Goal: Use online tool/utility: Utilize a website feature to perform a specific function

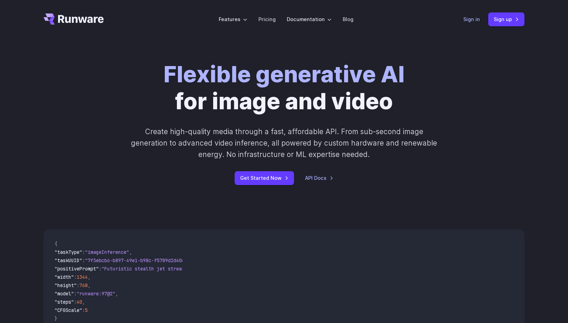
click at [479, 20] on link "Sign in" at bounding box center [471, 19] width 17 height 8
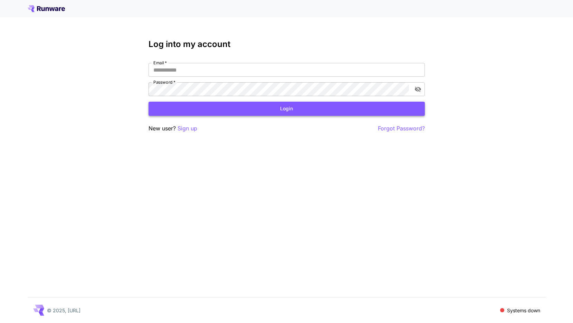
type input "**********"
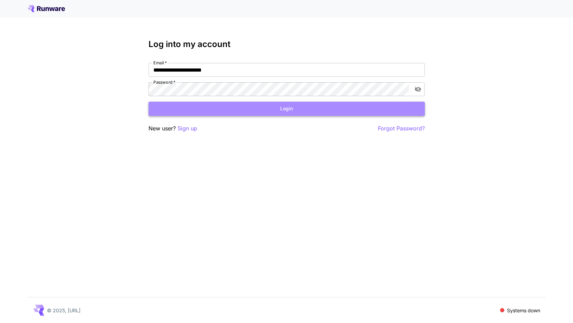
click at [184, 113] on button "Login" at bounding box center [287, 109] width 277 height 14
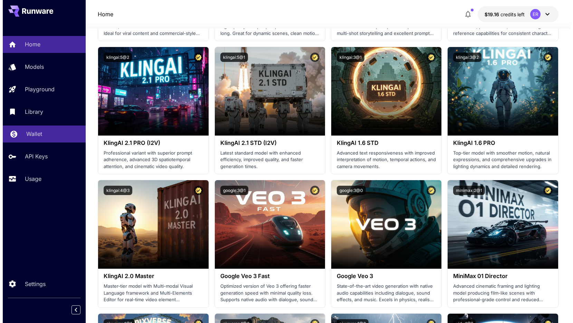
scroll to position [354, 0]
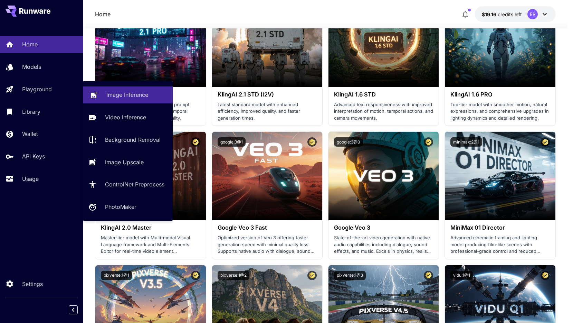
click at [129, 96] on p "Image Inference" at bounding box center [127, 95] width 42 height 8
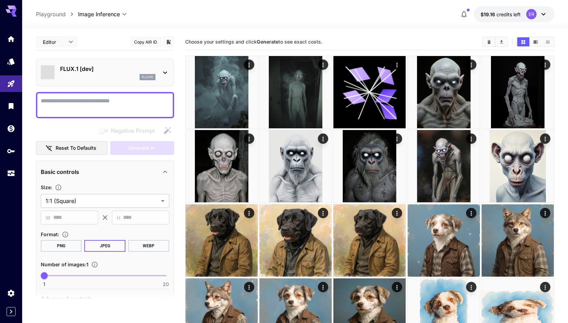
click at [101, 79] on div "flux1d" at bounding box center [107, 77] width 95 height 6
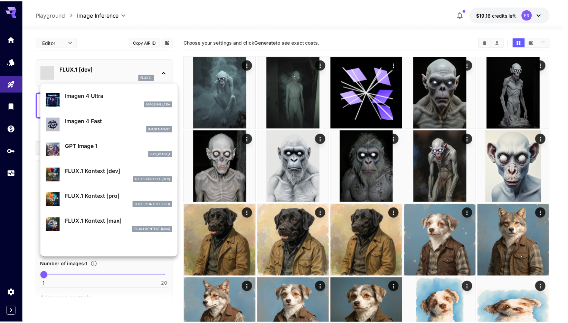
scroll to position [361, 0]
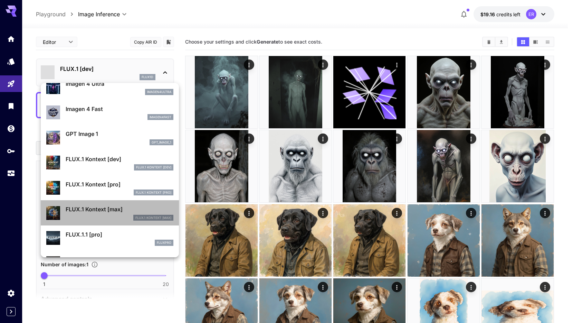
click at [120, 210] on p "FLUX.1 Kontext [max]" at bounding box center [120, 209] width 108 height 8
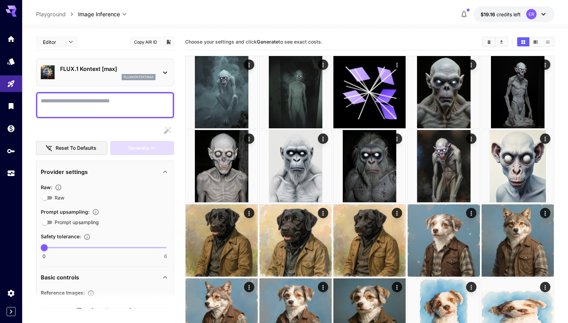
click at [112, 102] on textarea "Raw" at bounding box center [105, 105] width 129 height 17
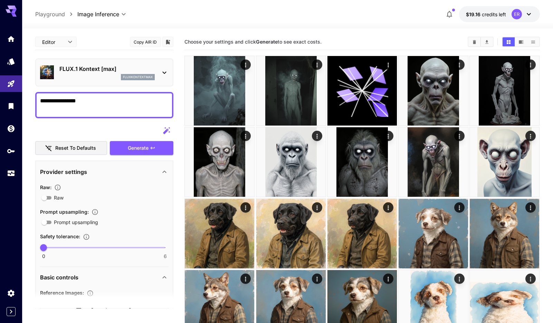
click at [88, 104] on textarea "**********" at bounding box center [104, 105] width 129 height 17
type textarea "**********"
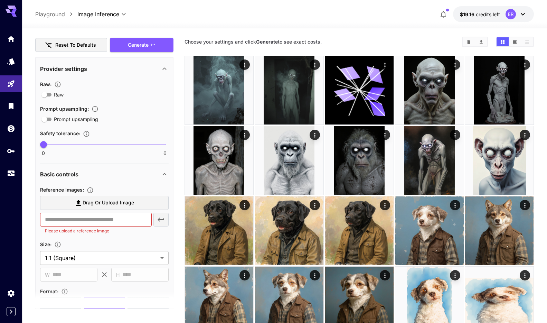
scroll to position [137, 0]
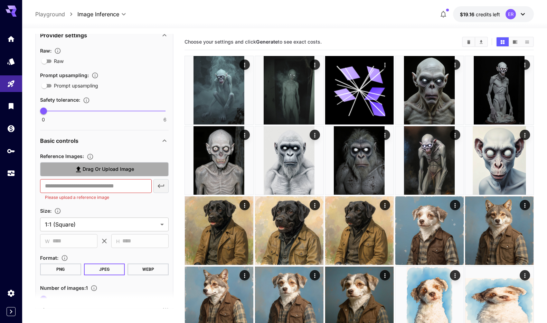
click at [105, 175] on label "Drag or upload image" at bounding box center [104, 169] width 129 height 14
click at [0, 0] on input "Drag or upload image" at bounding box center [0, 0] width 0 height 0
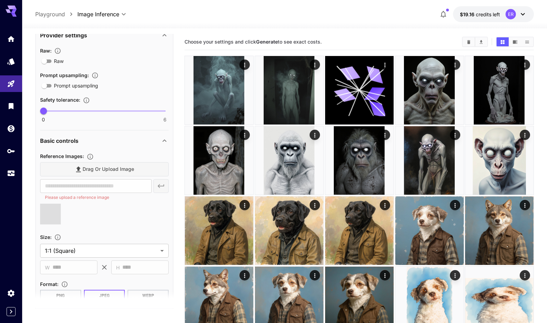
type input "**********"
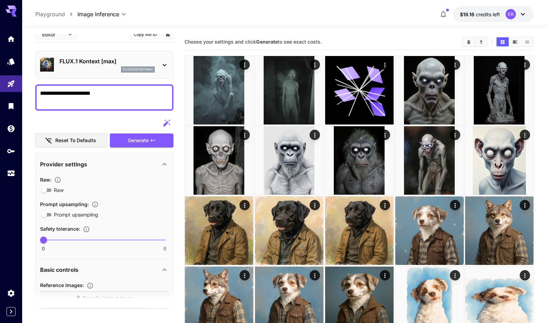
scroll to position [0, 0]
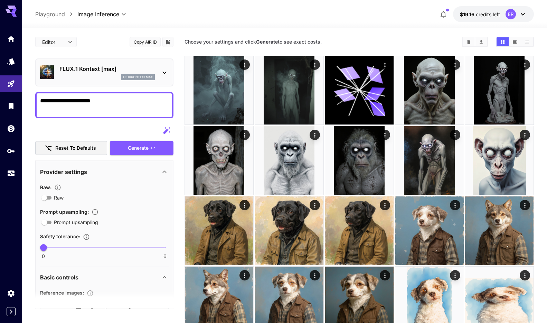
click at [108, 100] on textarea "**********" at bounding box center [104, 105] width 129 height 17
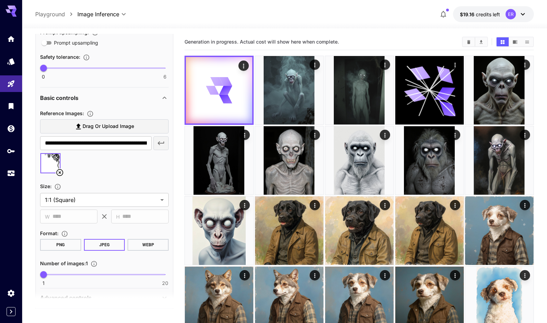
scroll to position [199, 0]
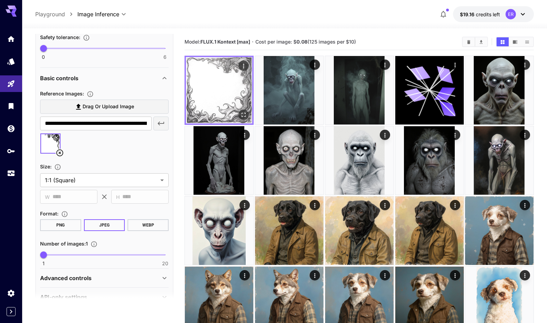
type textarea "**********"
click at [214, 109] on img at bounding box center [219, 90] width 66 height 66
click at [218, 101] on img at bounding box center [219, 90] width 66 height 66
click at [242, 113] on icon "Open in fullscreen" at bounding box center [244, 115] width 4 height 4
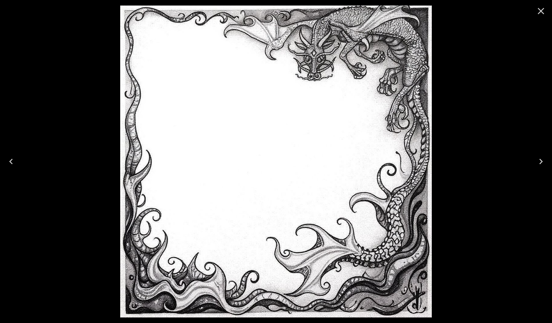
click at [540, 11] on icon "Close" at bounding box center [541, 11] width 11 height 11
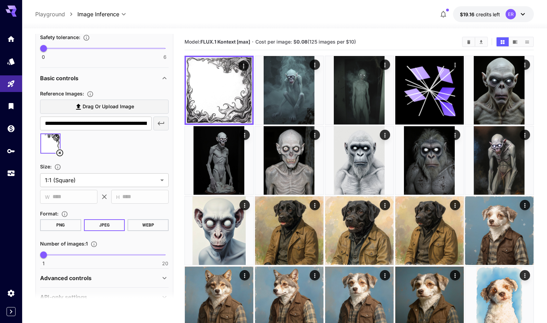
click at [59, 151] on icon at bounding box center [60, 153] width 8 height 8
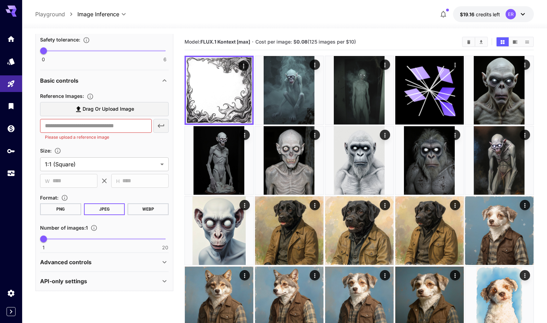
scroll to position [197, 0]
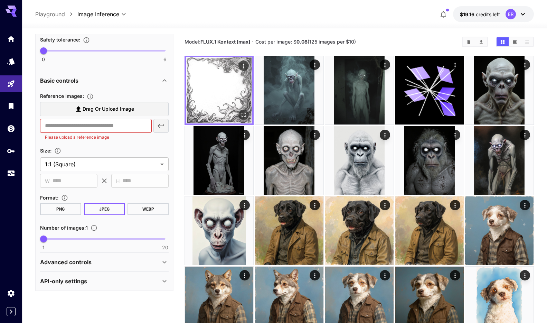
click at [240, 95] on img at bounding box center [219, 90] width 66 height 66
click at [246, 115] on icon "Open in fullscreen" at bounding box center [243, 114] width 7 height 7
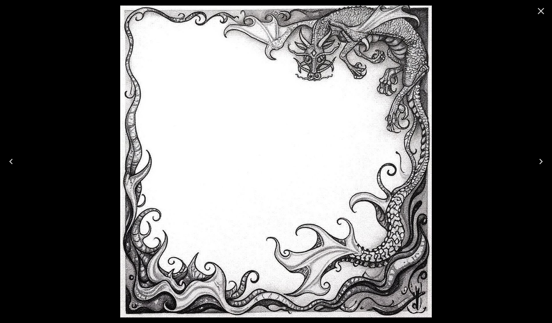
click at [540, 10] on icon "Close" at bounding box center [541, 11] width 11 height 11
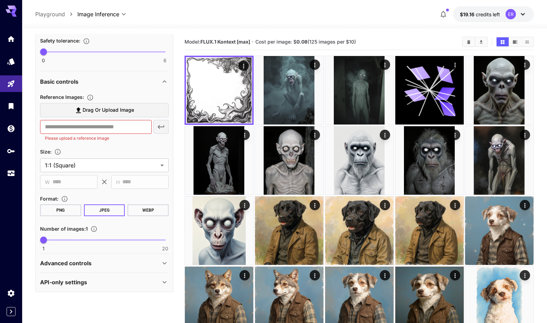
scroll to position [195, 0]
click at [66, 211] on button "PNG" at bounding box center [60, 211] width 41 height 12
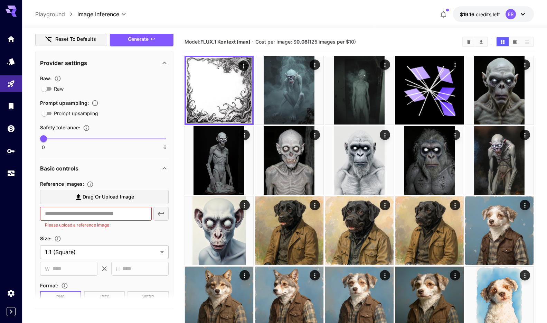
scroll to position [43, 0]
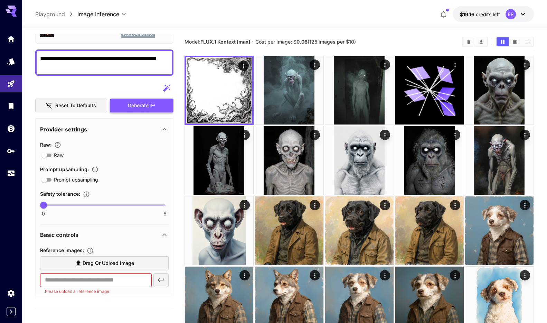
click at [147, 107] on span "Generate" at bounding box center [138, 105] width 21 height 9
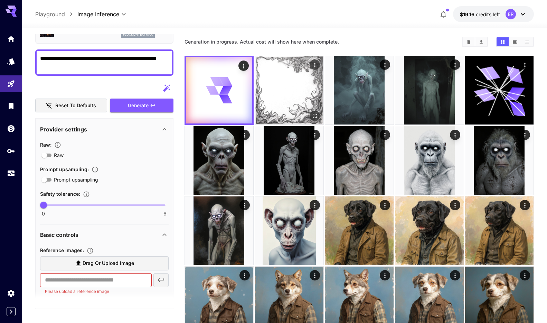
click at [267, 94] on img at bounding box center [289, 90] width 68 height 68
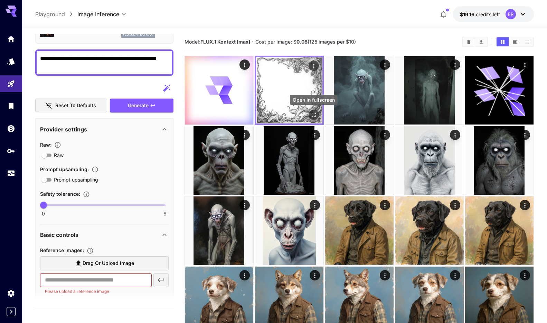
click at [315, 114] on icon "Open in fullscreen" at bounding box center [313, 114] width 7 height 7
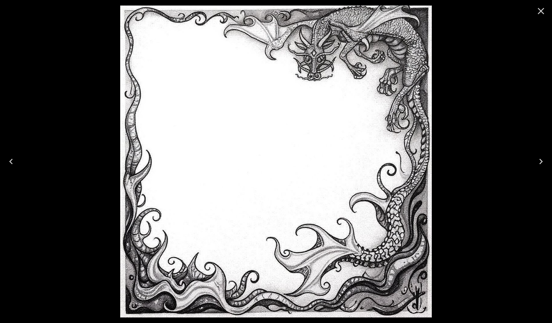
click at [538, 7] on icon "Close" at bounding box center [541, 11] width 11 height 11
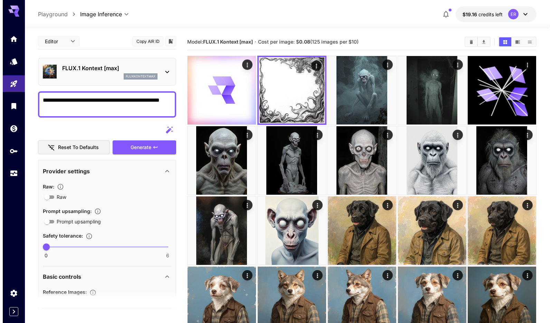
scroll to position [0, 0]
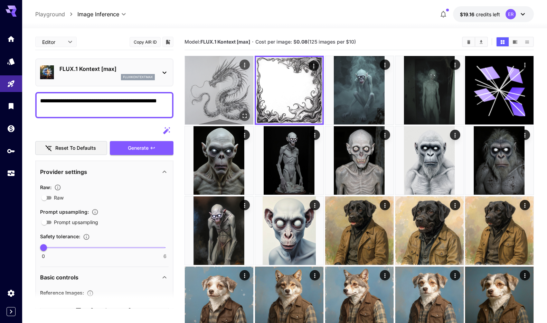
drag, startPoint x: 215, startPoint y: 101, endPoint x: 219, endPoint y: 101, distance: 4.1
click at [216, 101] on img at bounding box center [219, 90] width 68 height 68
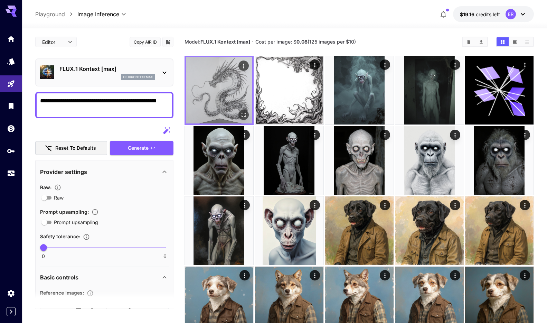
click at [244, 115] on icon "Open in fullscreen" at bounding box center [243, 114] width 7 height 7
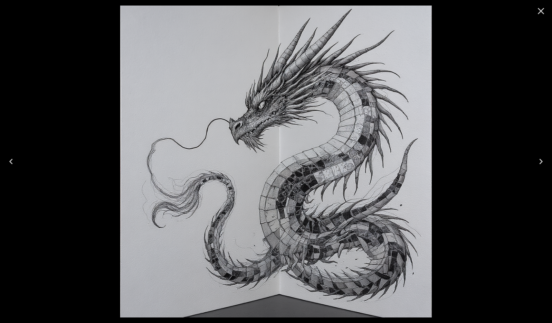
click at [542, 11] on icon "Close" at bounding box center [541, 11] width 11 height 11
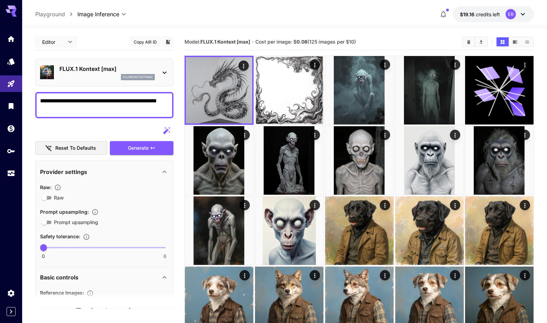
click at [90, 75] on div "fluxkontextmax" at bounding box center [106, 77] width 95 height 6
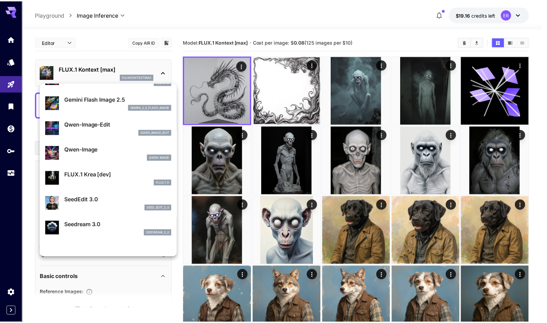
scroll to position [64, 0]
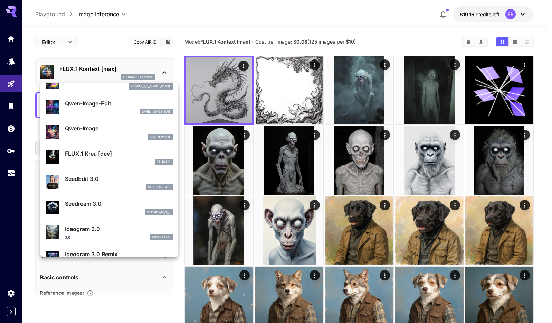
click at [126, 64] on div at bounding box center [276, 161] width 552 height 323
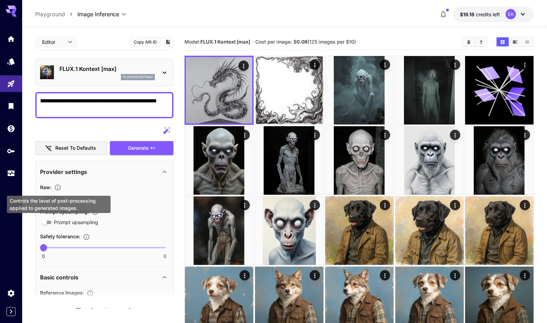
click at [59, 188] on icon "Controls the level of post-processing applied to generated images." at bounding box center [57, 187] width 7 height 7
click at [103, 187] on div "Raw :" at bounding box center [104, 187] width 129 height 8
drag, startPoint x: 134, startPoint y: 106, endPoint x: 96, endPoint y: 106, distance: 37.7
click at [96, 106] on textarea "**********" at bounding box center [104, 105] width 129 height 17
drag, startPoint x: 109, startPoint y: 105, endPoint x: 105, endPoint y: 99, distance: 7.0
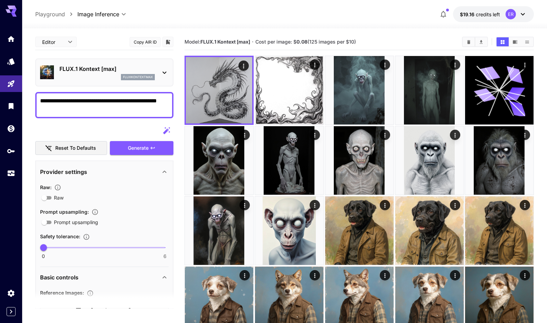
click at [104, 99] on textarea "**********" at bounding box center [104, 105] width 129 height 17
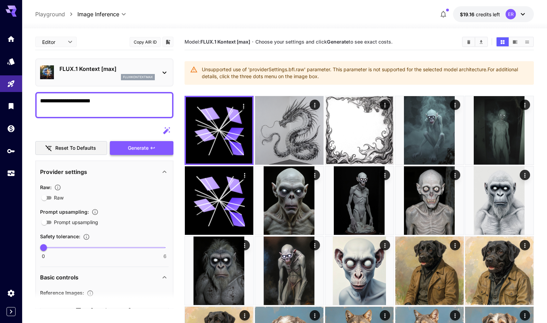
type textarea "**********"
click at [142, 145] on span "Generate" at bounding box center [138, 148] width 21 height 9
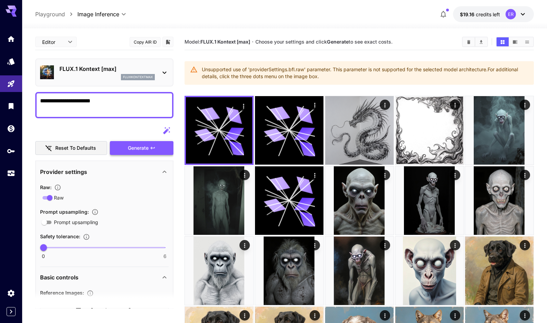
drag, startPoint x: 154, startPoint y: 139, endPoint x: 153, endPoint y: 144, distance: 5.4
click at [154, 141] on div "Reset to defaults Generate" at bounding box center [104, 139] width 138 height 31
click at [152, 147] on icon "button" at bounding box center [153, 148] width 6 height 6
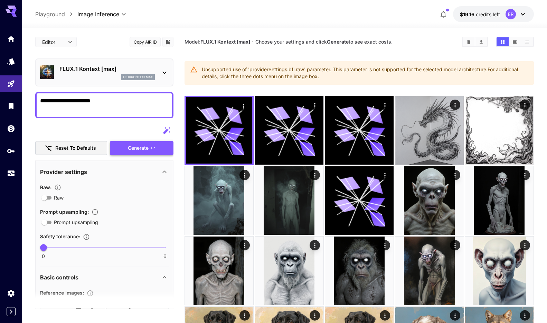
click at [143, 147] on span "Generate" at bounding box center [138, 148] width 21 height 9
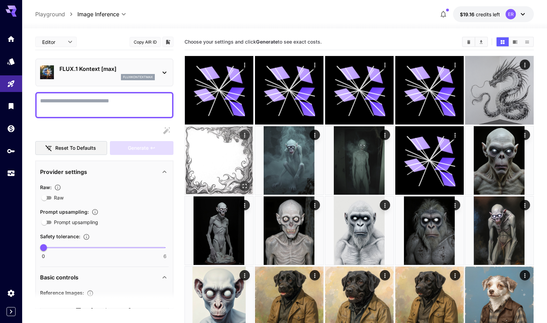
click at [204, 167] on img at bounding box center [219, 160] width 68 height 68
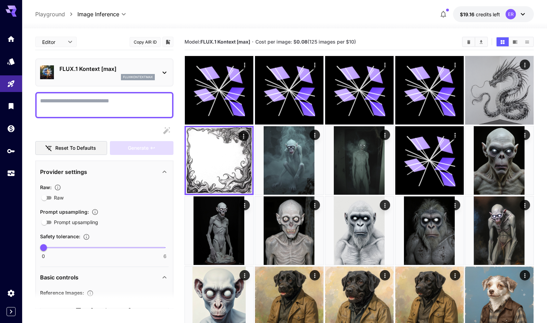
click at [105, 106] on textarea "Raw" at bounding box center [104, 105] width 129 height 17
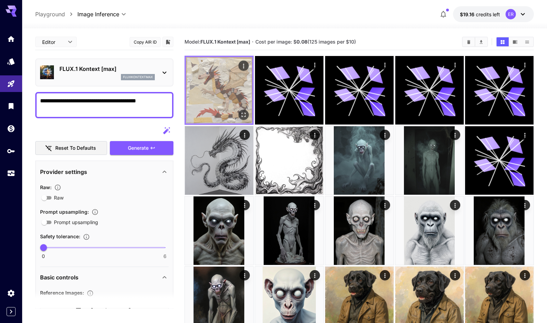
click at [220, 95] on img at bounding box center [219, 90] width 66 height 66
click at [245, 113] on icon "Open in fullscreen" at bounding box center [244, 115] width 4 height 4
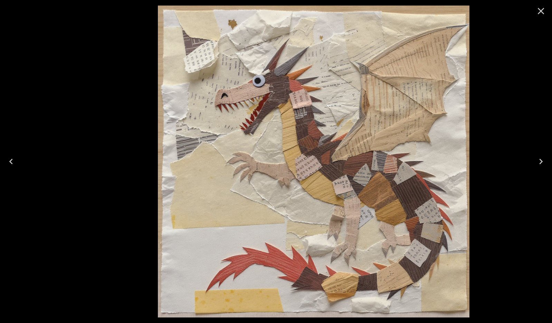
drag, startPoint x: 186, startPoint y: 93, endPoint x: 234, endPoint y: 84, distance: 49.3
click at [234, 84] on img at bounding box center [314, 162] width 312 height 312
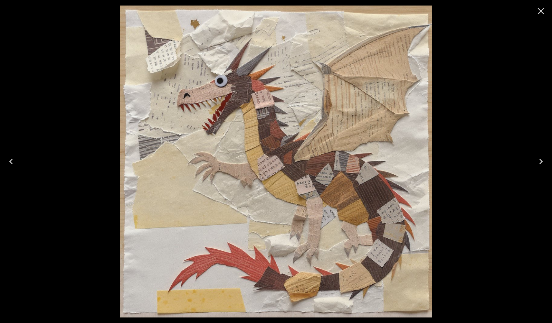
drag, startPoint x: 542, startPoint y: 12, endPoint x: 526, endPoint y: 18, distance: 17.5
click at [542, 12] on icon "Close" at bounding box center [541, 11] width 7 height 7
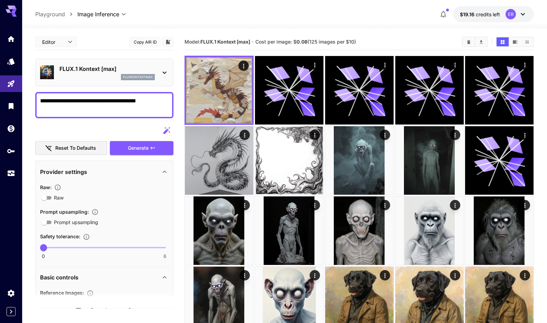
click at [86, 99] on textarea "**********" at bounding box center [104, 105] width 129 height 17
drag, startPoint x: 66, startPoint y: 110, endPoint x: 119, endPoint y: 100, distance: 53.8
click at [119, 100] on textarea "**********" at bounding box center [104, 105] width 129 height 17
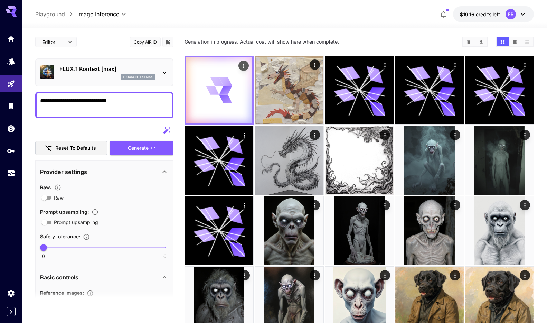
click at [196, 88] on div at bounding box center [219, 90] width 66 height 66
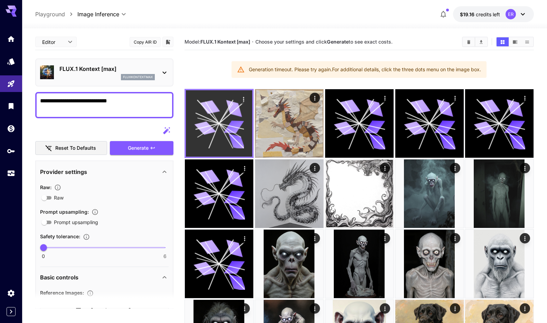
click at [215, 126] on icon at bounding box center [219, 124] width 50 height 50
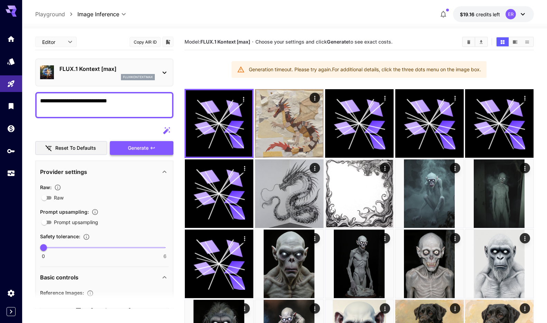
click at [139, 146] on span "Generate" at bounding box center [138, 148] width 21 height 9
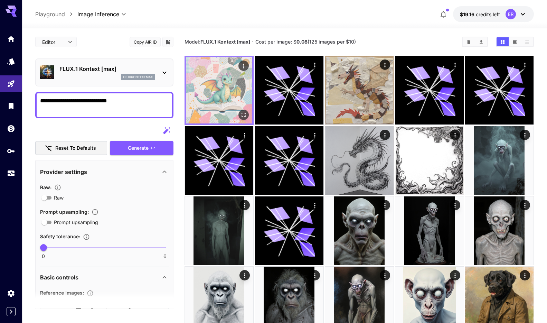
click at [229, 83] on img at bounding box center [219, 90] width 66 height 66
click at [244, 120] on img at bounding box center [219, 90] width 66 height 66
click at [244, 115] on icon "Open in fullscreen" at bounding box center [243, 114] width 7 height 7
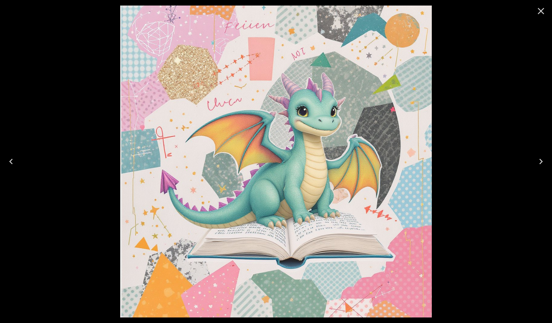
click at [542, 14] on icon "Close" at bounding box center [541, 11] width 11 height 11
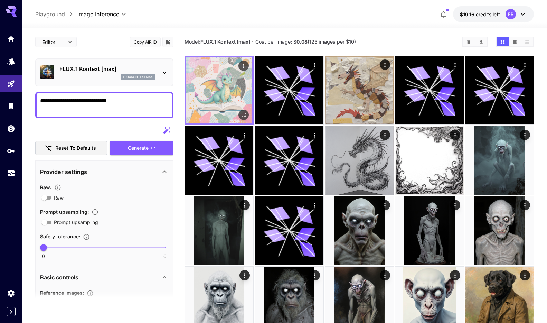
click at [225, 94] on img at bounding box center [219, 90] width 66 height 66
click at [243, 113] on icon "Open in fullscreen" at bounding box center [244, 115] width 4 height 4
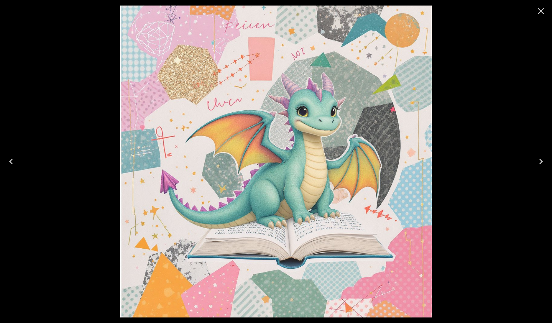
click at [544, 12] on icon "Close" at bounding box center [541, 11] width 11 height 11
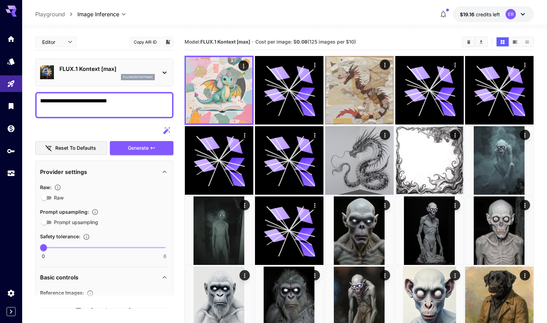
click at [122, 107] on textarea "**********" at bounding box center [104, 105] width 129 height 17
drag, startPoint x: 67, startPoint y: 103, endPoint x: 51, endPoint y: 102, distance: 16.6
click at [51, 102] on textarea "**********" at bounding box center [104, 105] width 129 height 17
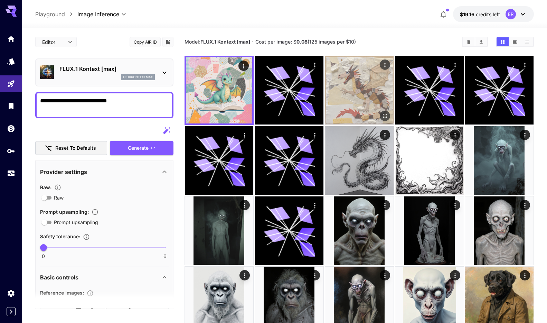
click at [350, 91] on img at bounding box center [359, 90] width 68 height 68
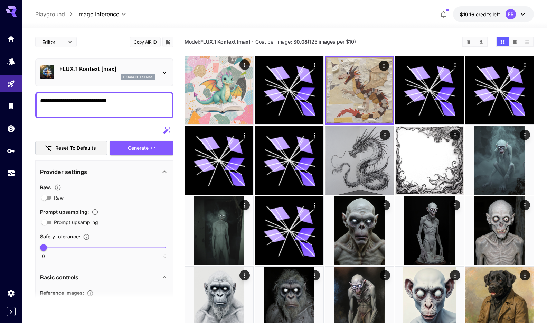
click at [51, 104] on textarea "**********" at bounding box center [104, 105] width 129 height 17
click at [72, 103] on textarea "**********" at bounding box center [104, 105] width 129 height 17
click at [91, 102] on textarea "**********" at bounding box center [104, 105] width 129 height 17
drag, startPoint x: 100, startPoint y: 101, endPoint x: 128, endPoint y: 102, distance: 28.7
click at [129, 102] on textarea "**********" at bounding box center [104, 105] width 129 height 17
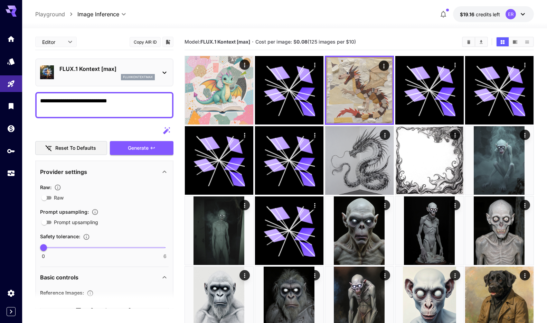
drag, startPoint x: 128, startPoint y: 102, endPoint x: 84, endPoint y: 101, distance: 43.9
click at [84, 101] on textarea "**********" at bounding box center [104, 105] width 129 height 17
click at [91, 102] on textarea "**********" at bounding box center [104, 105] width 129 height 17
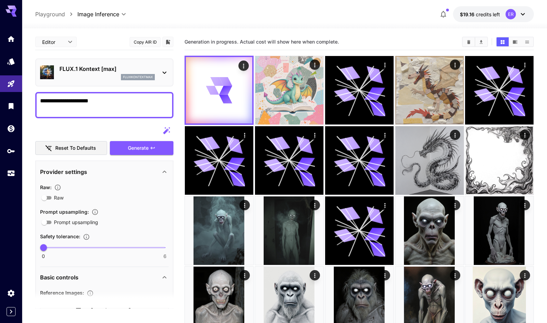
type textarea "**********"
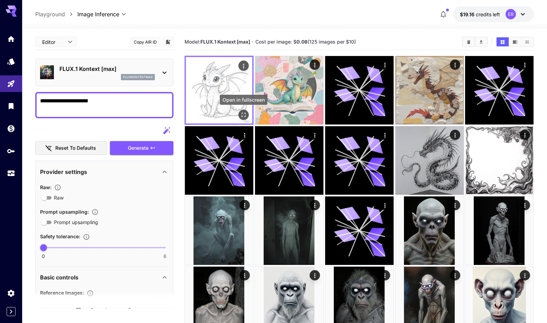
click at [244, 112] on icon "Open in fullscreen" at bounding box center [243, 114] width 7 height 7
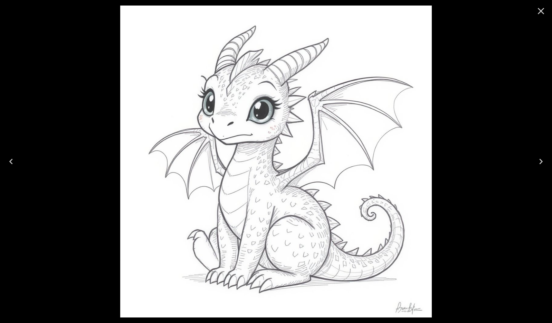
click at [543, 12] on icon "Close" at bounding box center [541, 11] width 11 height 11
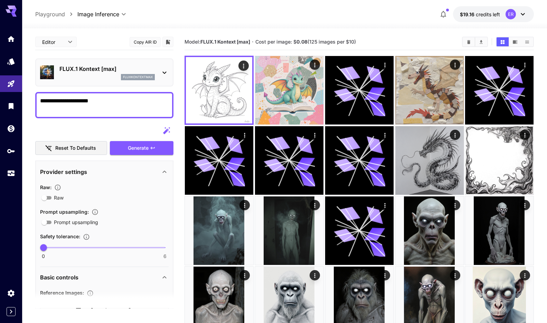
click at [140, 107] on textarea "**********" at bounding box center [104, 105] width 129 height 17
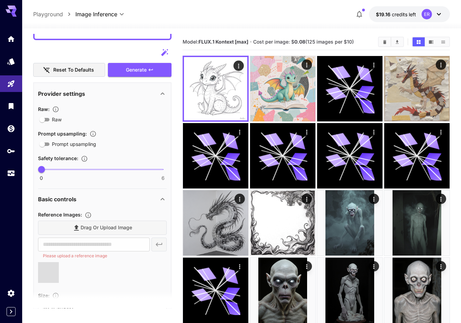
scroll to position [130, 0]
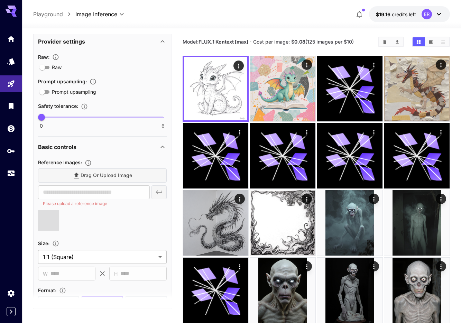
click at [88, 175] on div "Drag or upload image" at bounding box center [102, 175] width 129 height 14
type input "**********"
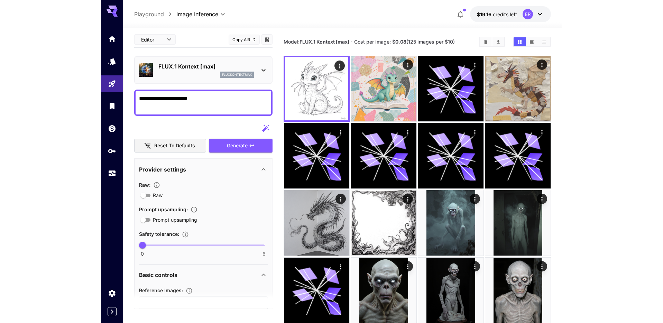
scroll to position [0, 0]
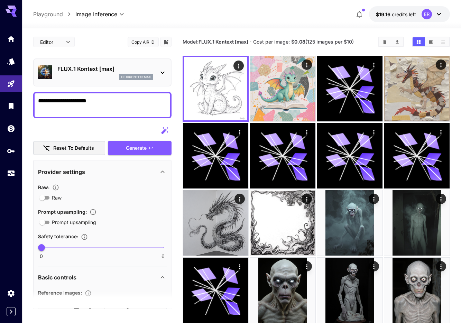
drag, startPoint x: 102, startPoint y: 100, endPoint x: 30, endPoint y: 91, distance: 72.7
click at [4, 97] on div "**********" at bounding box center [230, 309] width 461 height 618
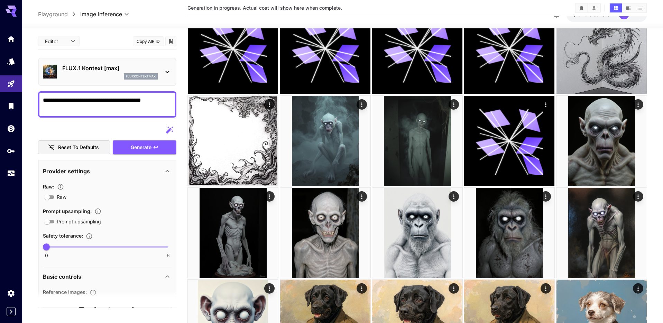
type textarea "**********"
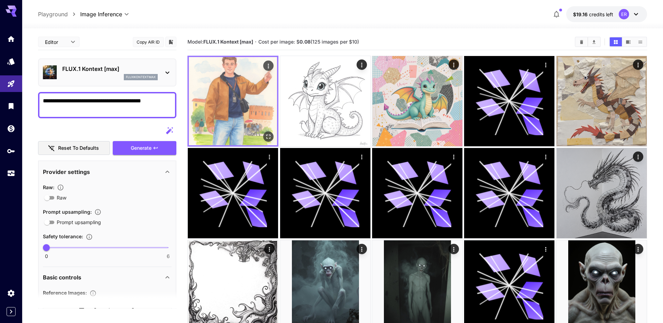
click at [218, 108] on img at bounding box center [233, 101] width 88 height 88
click at [268, 135] on icon "Open in fullscreen" at bounding box center [268, 136] width 7 height 7
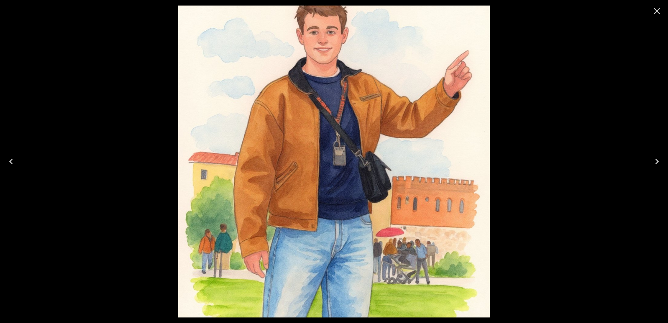
click at [547, 13] on icon "Close" at bounding box center [656, 11] width 11 height 11
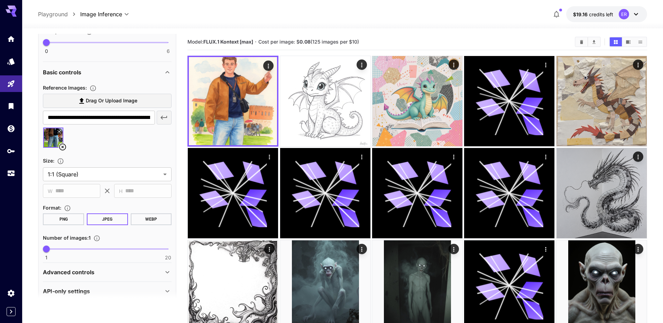
scroll to position [211, 0]
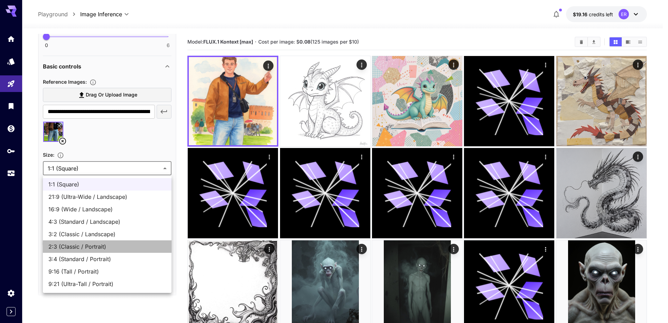
click at [107, 247] on span "2:3 (Classic / Portrait)" at bounding box center [107, 246] width 118 height 8
type input "**********"
type input "***"
type input "****"
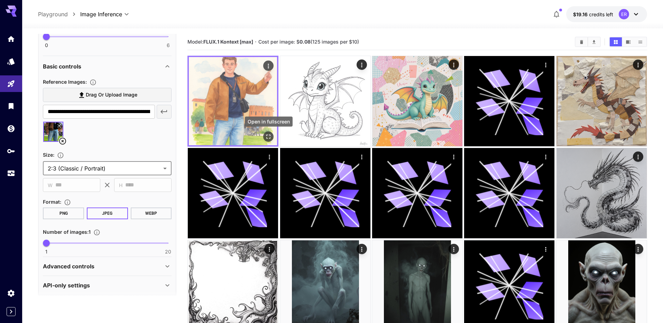
click at [268, 137] on icon "Open in fullscreen" at bounding box center [268, 136] width 7 height 7
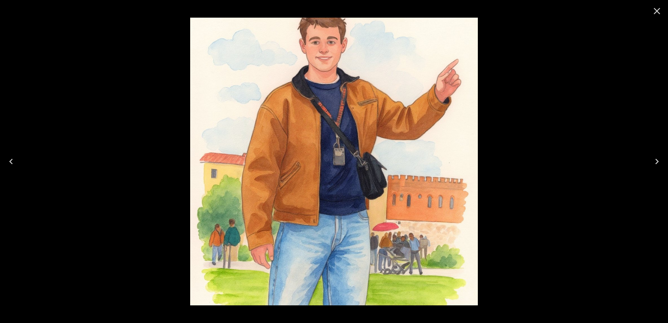
click at [547, 11] on icon "Close" at bounding box center [657, 11] width 7 height 7
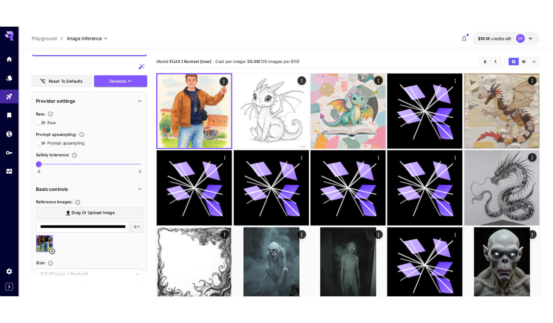
scroll to position [0, 0]
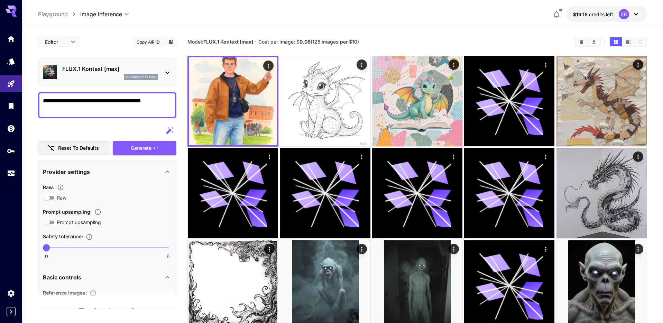
click at [163, 102] on textarea "**********" at bounding box center [107, 105] width 129 height 17
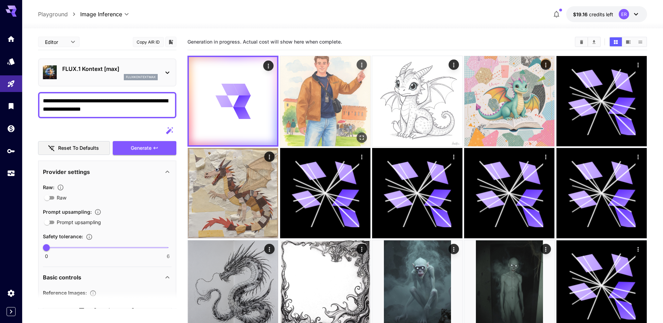
click at [340, 118] on img at bounding box center [325, 101] width 90 height 90
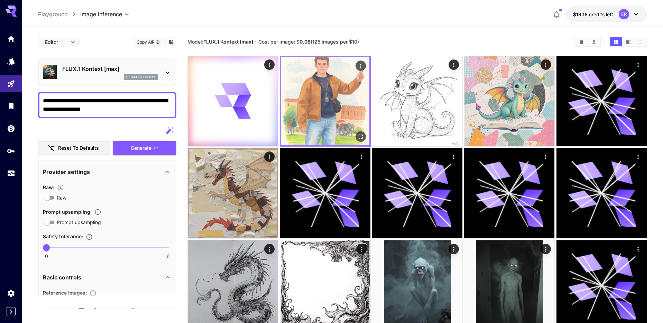
click at [359, 136] on icon "Open in fullscreen" at bounding box center [360, 136] width 7 height 7
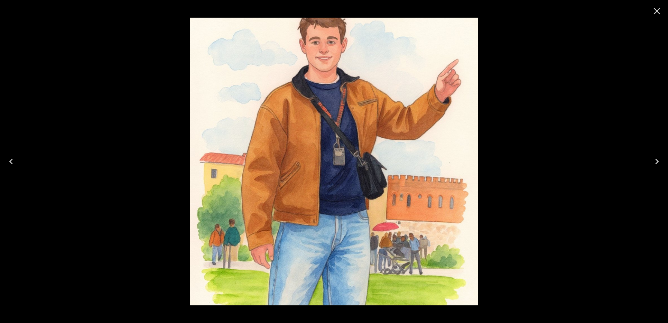
click at [547, 6] on icon "Close" at bounding box center [656, 11] width 11 height 11
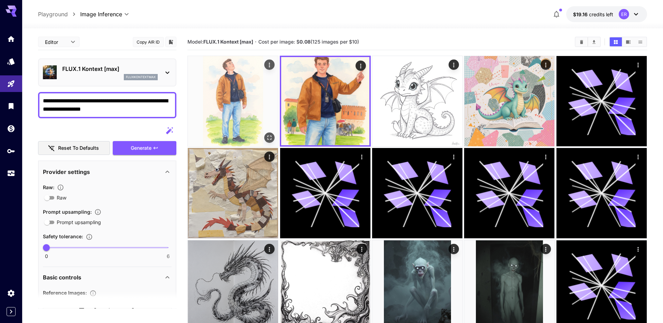
click at [242, 88] on img at bounding box center [233, 101] width 90 height 90
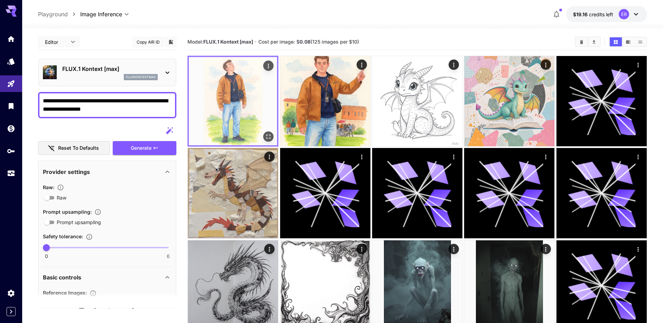
click at [270, 138] on icon "Open in fullscreen" at bounding box center [268, 136] width 4 height 4
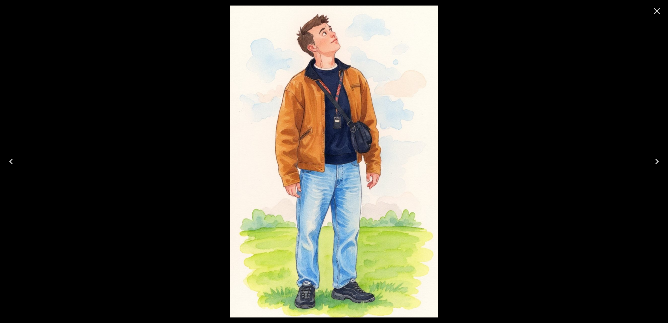
click at [547, 11] on icon "Close" at bounding box center [657, 11] width 7 height 7
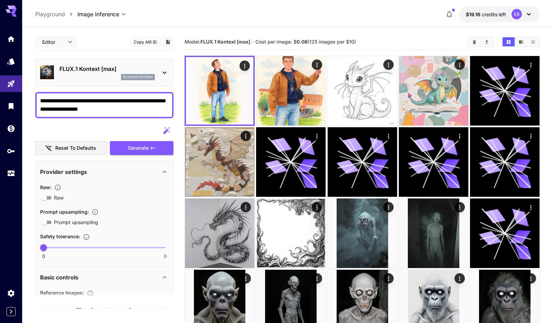
click at [130, 108] on textarea "**********" at bounding box center [104, 105] width 129 height 17
click at [39, 100] on div "**********" at bounding box center [104, 105] width 138 height 26
click at [41, 101] on textarea "**********" at bounding box center [104, 105] width 129 height 17
click at [72, 101] on textarea "**********" at bounding box center [104, 105] width 129 height 17
drag, startPoint x: 121, startPoint y: 100, endPoint x: 71, endPoint y: 101, distance: 49.8
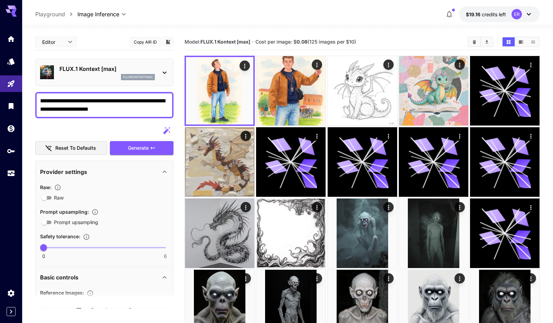
click at [71, 101] on textarea "**********" at bounding box center [104, 105] width 129 height 17
drag, startPoint x: 92, startPoint y: 105, endPoint x: 52, endPoint y: 102, distance: 40.2
click at [21, 97] on div "**********" at bounding box center [276, 308] width 553 height 616
click at [222, 100] on img at bounding box center [219, 90] width 67 height 67
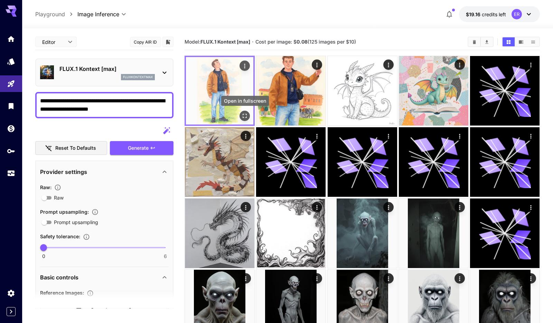
click at [242, 114] on icon "Open in fullscreen" at bounding box center [244, 115] width 7 height 7
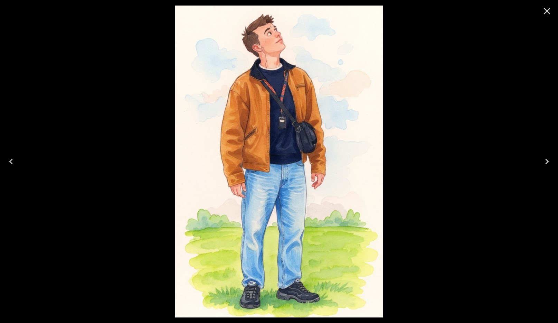
click at [547, 12] on icon "Close" at bounding box center [547, 11] width 11 height 11
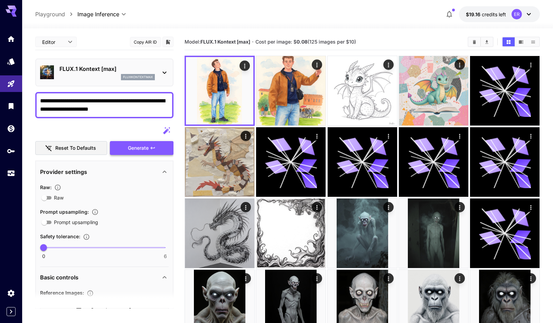
click at [139, 145] on span "Generate" at bounding box center [138, 148] width 21 height 9
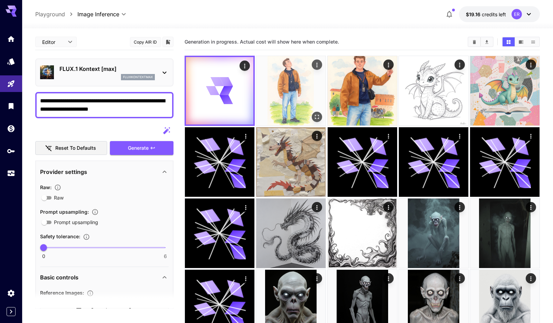
drag, startPoint x: 283, startPoint y: 103, endPoint x: 291, endPoint y: 105, distance: 8.9
click at [283, 103] on img at bounding box center [290, 90] width 69 height 69
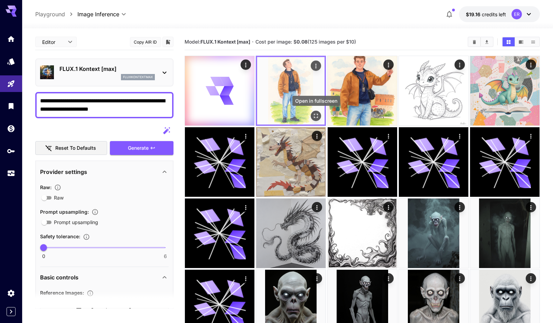
click at [317, 116] on icon "Open in fullscreen" at bounding box center [315, 115] width 7 height 7
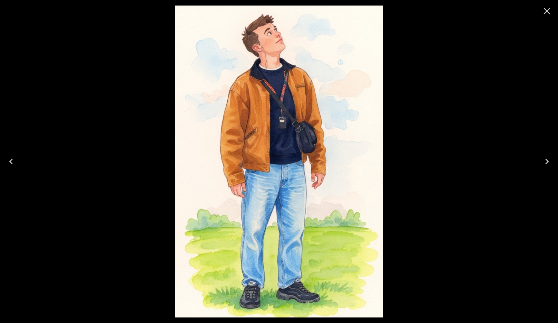
click at [544, 10] on icon "Close" at bounding box center [547, 11] width 11 height 11
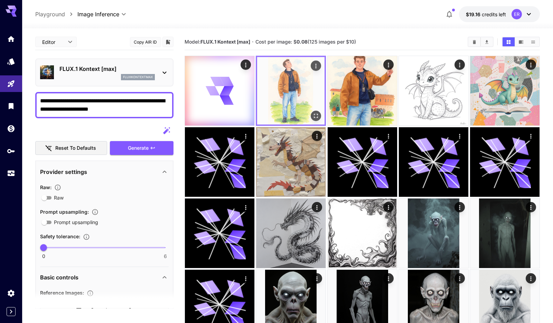
click at [283, 90] on img at bounding box center [290, 90] width 67 height 67
click at [313, 115] on icon "Open in fullscreen" at bounding box center [315, 115] width 7 height 7
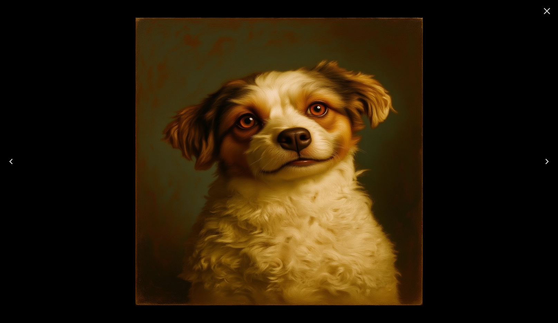
drag, startPoint x: 325, startPoint y: 104, endPoint x: 336, endPoint y: 92, distance: 16.2
click at [335, 93] on div at bounding box center [279, 161] width 3461 height 323
drag, startPoint x: 545, startPoint y: 14, endPoint x: 518, endPoint y: 19, distance: 28.1
click at [545, 14] on icon "Close" at bounding box center [547, 11] width 11 height 11
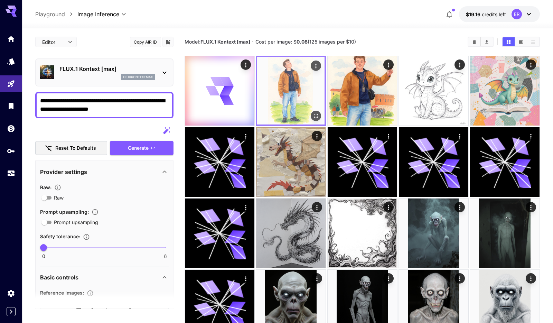
click at [319, 117] on icon "Open in fullscreen" at bounding box center [315, 115] width 7 height 7
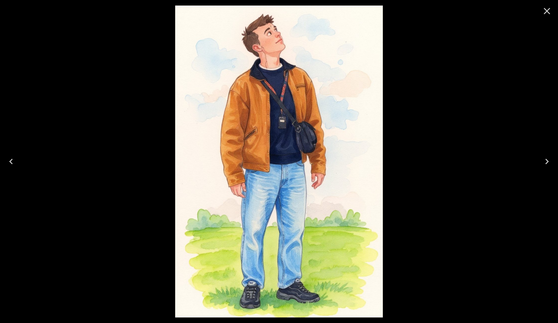
click at [547, 9] on icon "Close" at bounding box center [547, 11] width 7 height 7
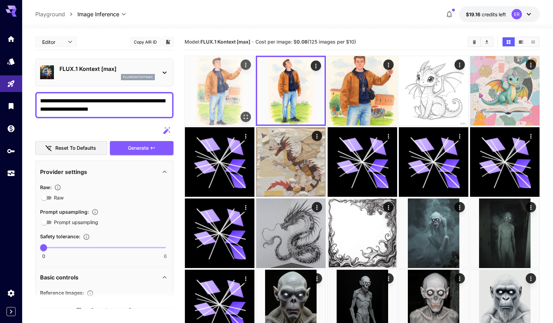
click at [216, 83] on img at bounding box center [219, 90] width 69 height 69
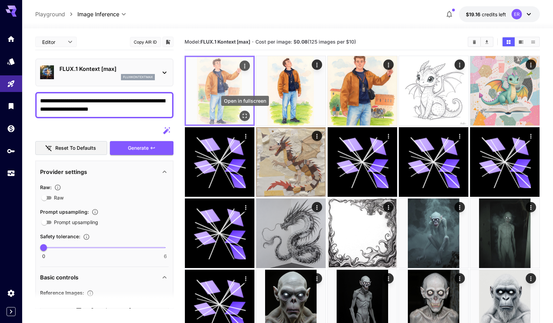
click at [249, 117] on button "Open in fullscreen" at bounding box center [245, 116] width 10 height 10
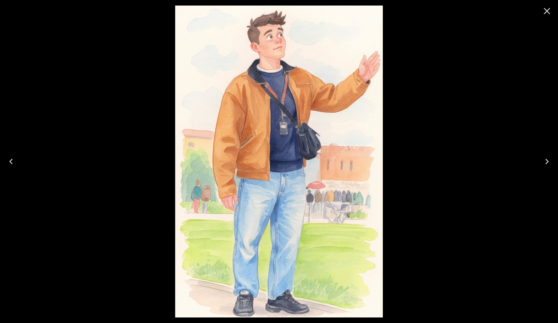
click at [547, 9] on icon "Close" at bounding box center [547, 11] width 11 height 11
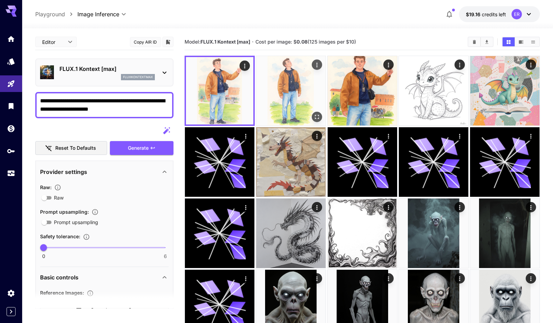
click at [320, 113] on icon "Open in fullscreen" at bounding box center [316, 116] width 7 height 7
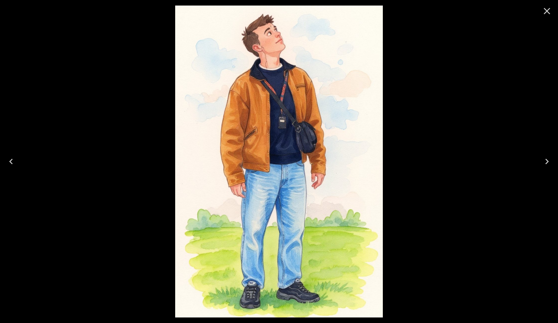
click at [545, 9] on icon "Close" at bounding box center [547, 11] width 7 height 7
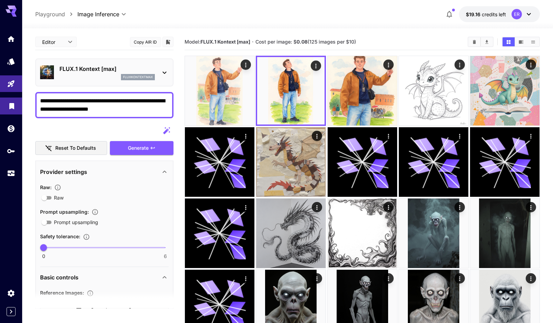
drag, startPoint x: 44, startPoint y: 99, endPoint x: 2, endPoint y: 97, distance: 41.5
click at [3, 97] on div "**********" at bounding box center [276, 308] width 553 height 616
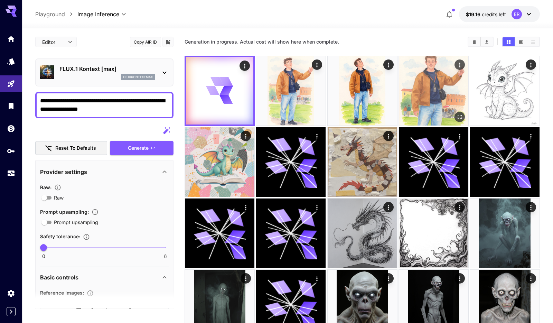
type textarea "**********"
click at [453, 77] on img at bounding box center [433, 90] width 69 height 69
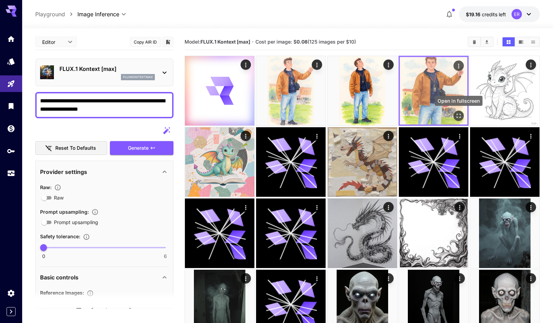
click at [459, 115] on icon "Open in fullscreen" at bounding box center [458, 115] width 7 height 7
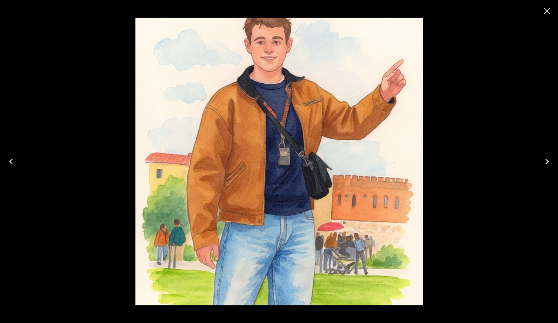
click at [546, 10] on icon "Close" at bounding box center [547, 11] width 11 height 11
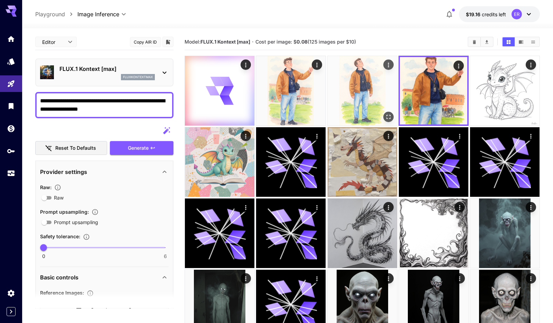
click at [386, 112] on button "Open in fullscreen" at bounding box center [388, 117] width 10 height 10
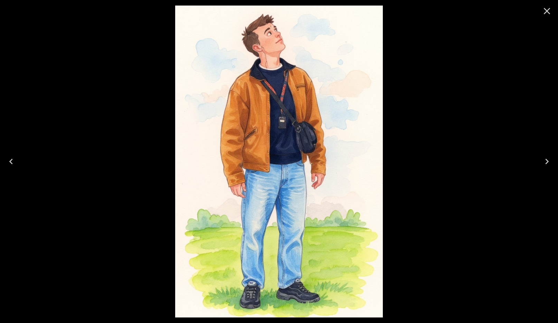
click at [546, 11] on icon "Close" at bounding box center [547, 11] width 7 height 7
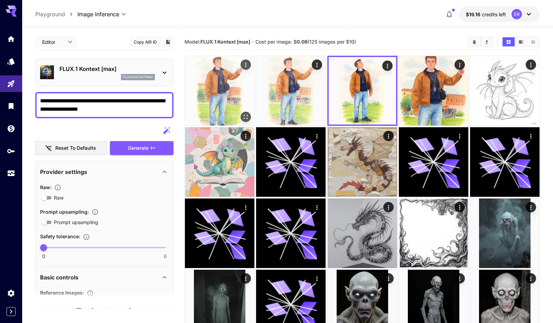
click at [209, 107] on img at bounding box center [219, 90] width 69 height 69
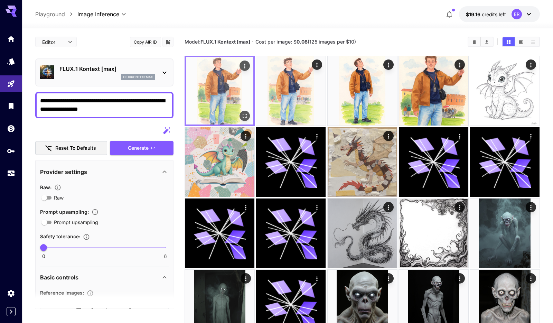
click at [245, 116] on icon "Open in fullscreen" at bounding box center [244, 115] width 7 height 7
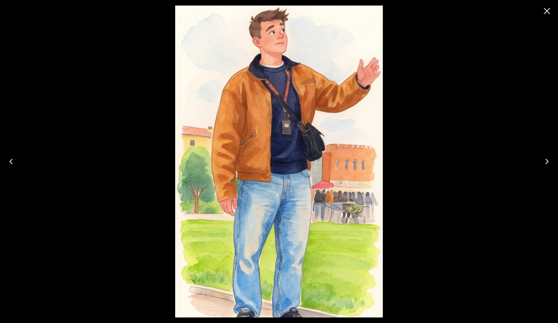
click at [547, 11] on icon "Close" at bounding box center [547, 11] width 11 height 11
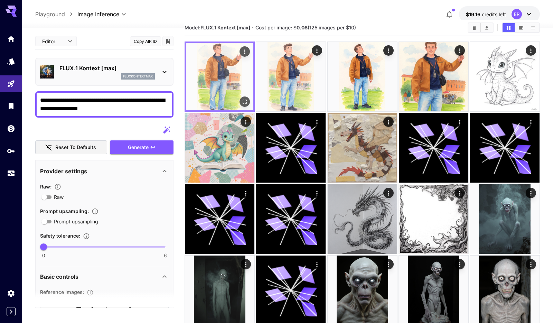
click at [218, 67] on img at bounding box center [219, 76] width 67 height 67
click at [245, 102] on icon "Open in fullscreen" at bounding box center [244, 101] width 7 height 7
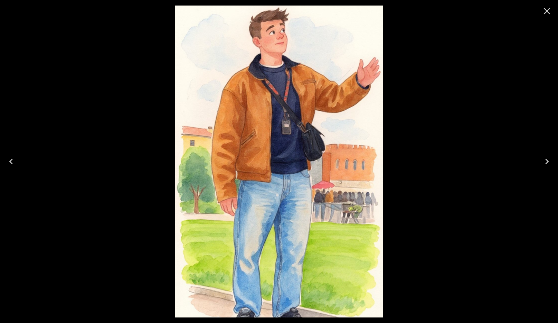
click at [543, 11] on icon "Close" at bounding box center [547, 11] width 11 height 11
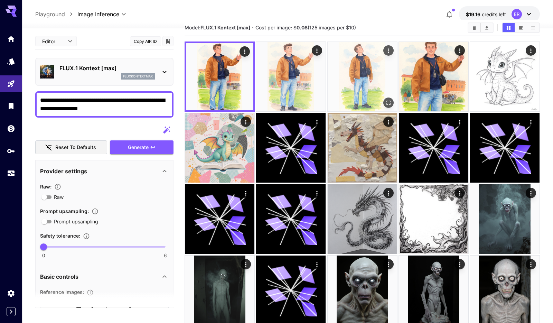
click at [356, 60] on img at bounding box center [362, 76] width 69 height 69
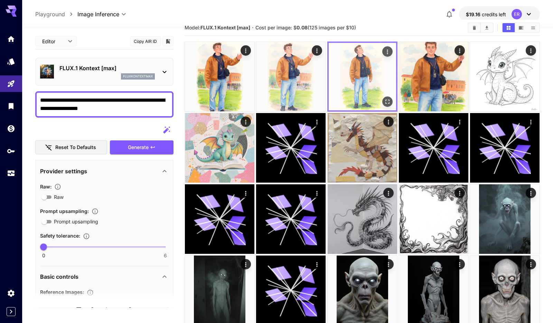
click at [392, 100] on button "Open in fullscreen" at bounding box center [387, 101] width 10 height 10
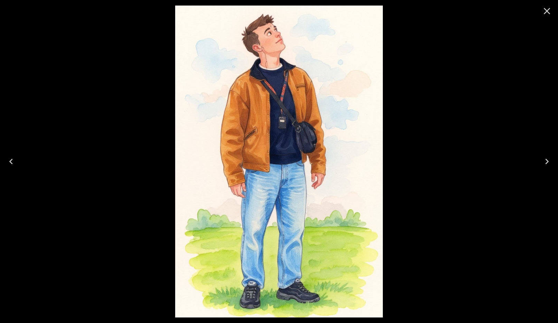
click at [547, 9] on icon "Close" at bounding box center [547, 11] width 11 height 11
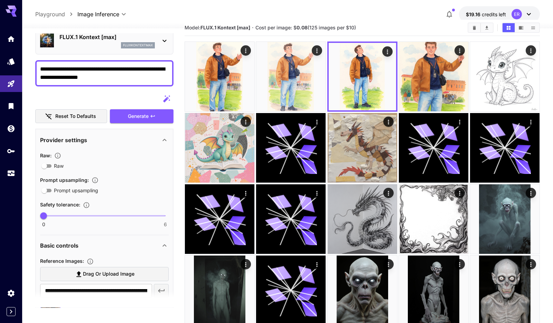
scroll to position [144, 0]
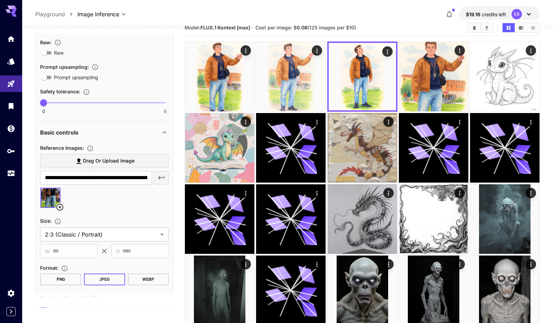
click at [60, 206] on icon at bounding box center [60, 207] width 8 height 8
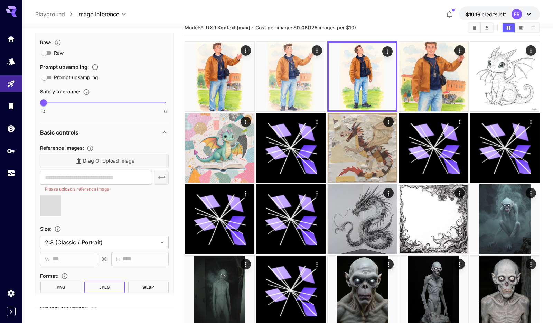
scroll to position [0, 0]
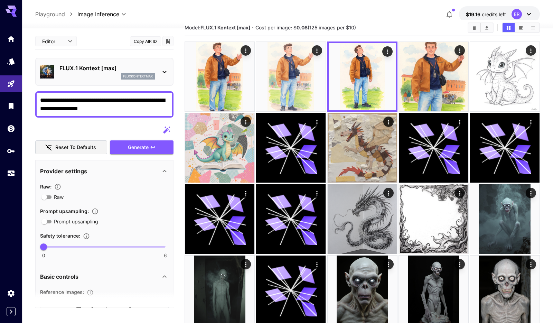
click at [125, 108] on textarea "**********" at bounding box center [104, 104] width 129 height 17
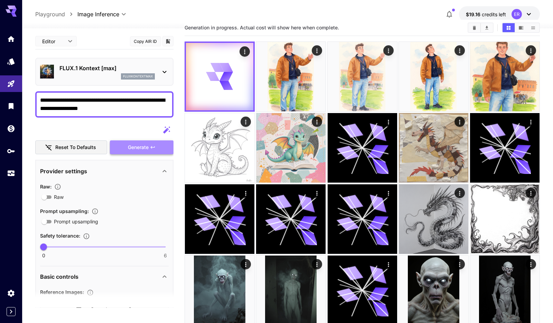
click at [139, 145] on span "Generate" at bounding box center [138, 147] width 21 height 9
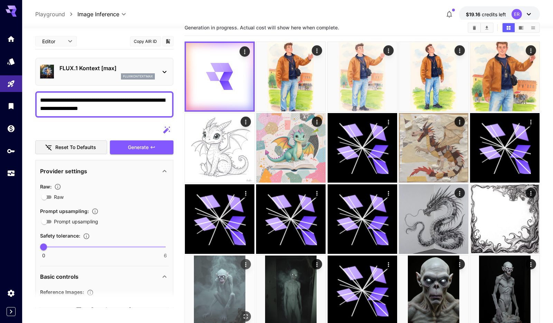
type input "**********"
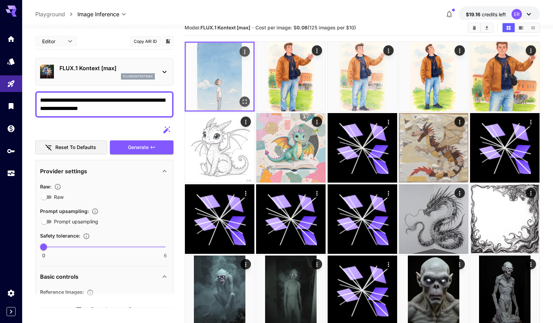
click at [219, 84] on img at bounding box center [219, 76] width 67 height 67
click at [247, 102] on icon "Open in fullscreen" at bounding box center [244, 101] width 7 height 7
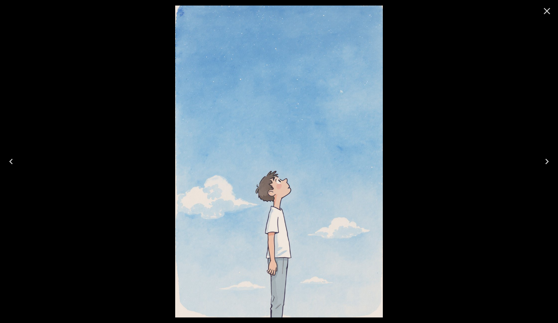
click at [546, 9] on icon "Close" at bounding box center [547, 11] width 11 height 11
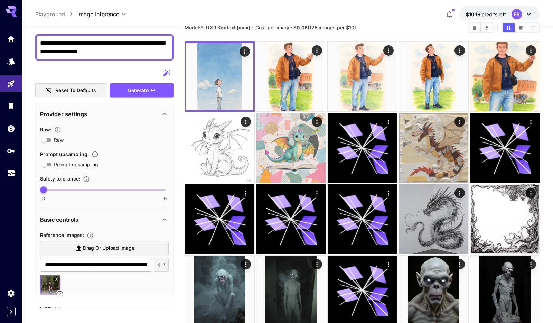
scroll to position [117, 0]
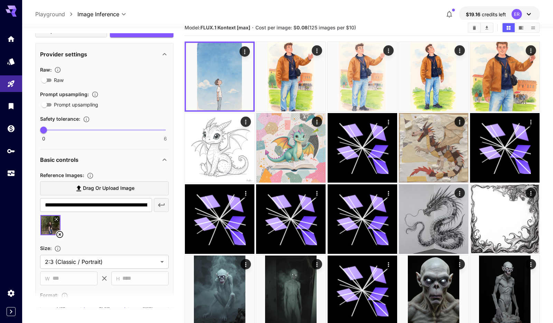
click at [52, 227] on img at bounding box center [50, 225] width 20 height 20
click at [60, 234] on icon at bounding box center [60, 234] width 8 height 8
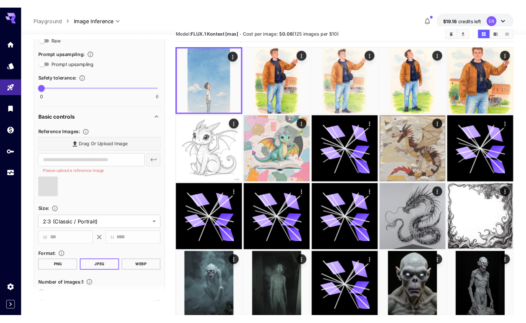
scroll to position [156, 0]
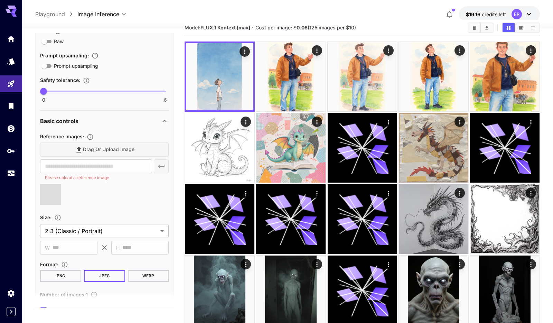
type input "**********"
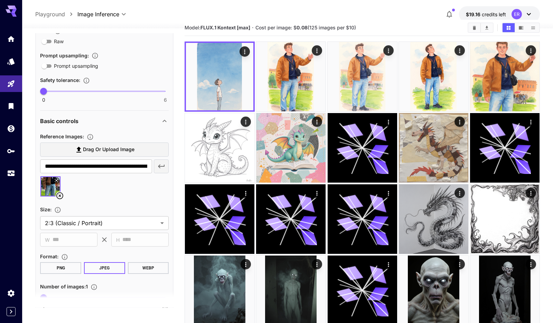
click at [60, 195] on icon at bounding box center [59, 195] width 7 height 7
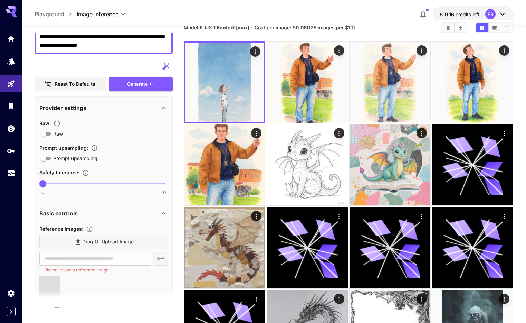
scroll to position [223, 0]
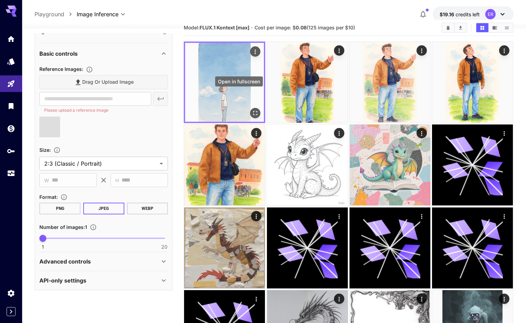
click at [252, 110] on icon "Open in fullscreen" at bounding box center [255, 113] width 7 height 7
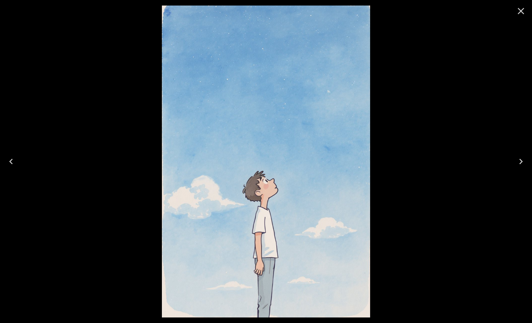
click at [523, 10] on icon "Close" at bounding box center [520, 11] width 11 height 11
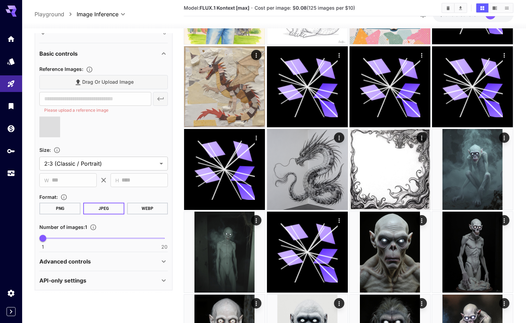
scroll to position [282, 0]
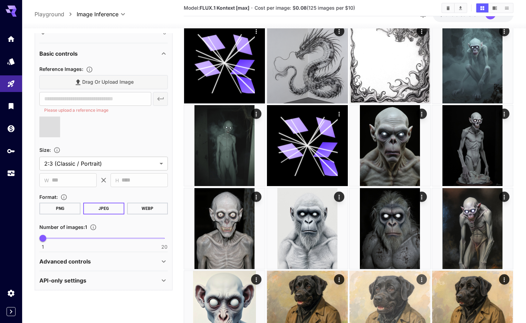
type input "**********"
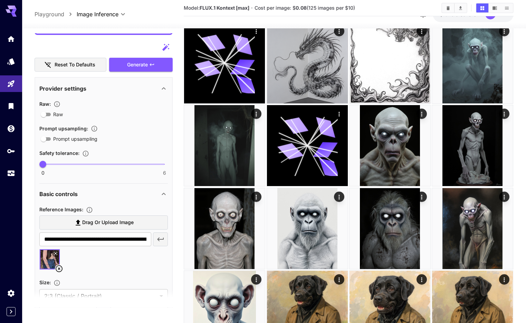
scroll to position [0, 0]
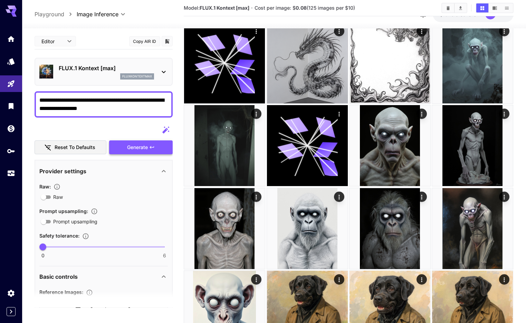
click at [130, 143] on span "Generate" at bounding box center [137, 147] width 21 height 9
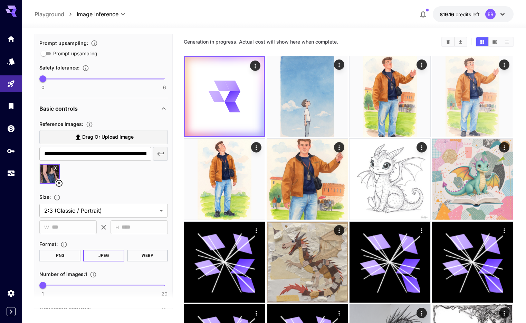
scroll to position [187, 0]
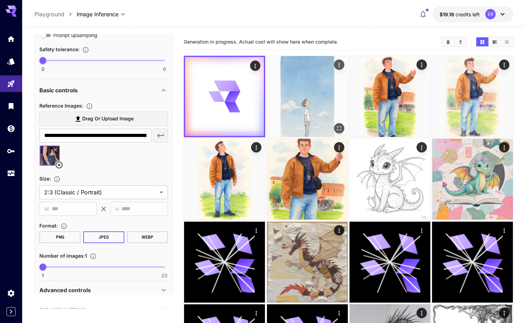
click at [276, 83] on img at bounding box center [307, 96] width 81 height 81
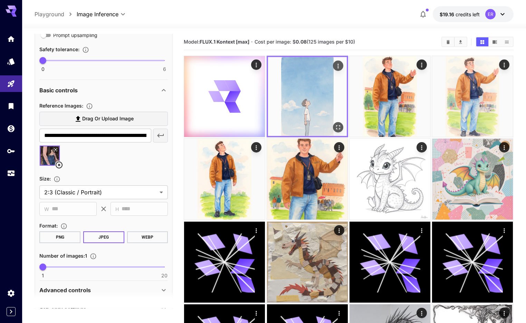
click at [335, 124] on icon "Open in fullscreen" at bounding box center [338, 127] width 7 height 7
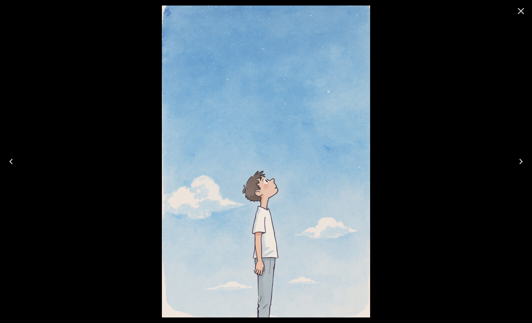
click at [520, 14] on icon "Close" at bounding box center [520, 11] width 11 height 11
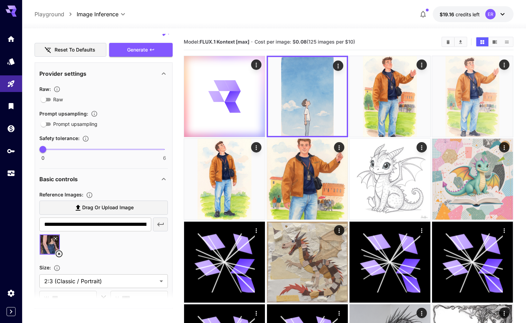
scroll to position [0, 0]
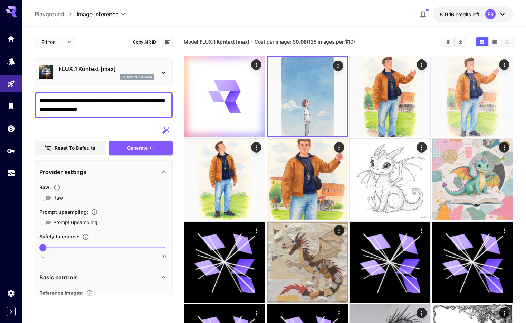
click at [146, 101] on textarea "**********" at bounding box center [103, 105] width 129 height 17
click at [133, 142] on button "Generate" at bounding box center [141, 148] width 64 height 14
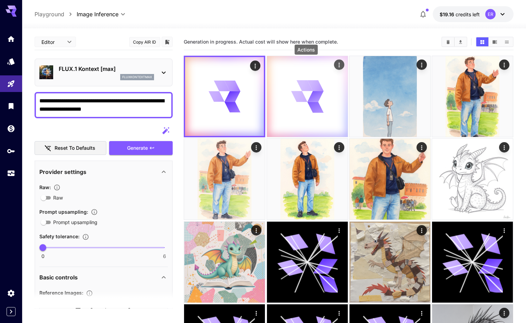
click at [339, 65] on icon "Actions" at bounding box center [339, 65] width 1 height 4
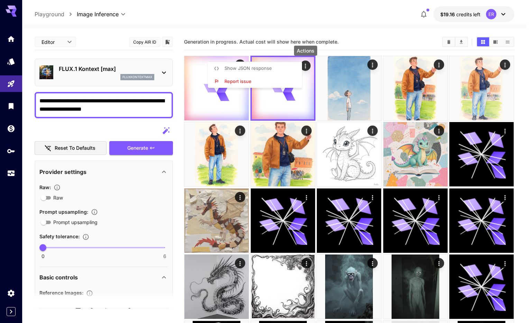
click at [141, 124] on div at bounding box center [266, 161] width 532 height 323
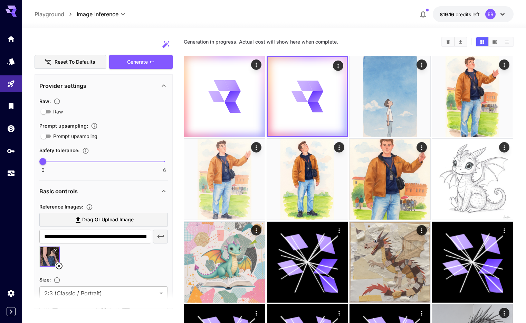
scroll to position [128, 0]
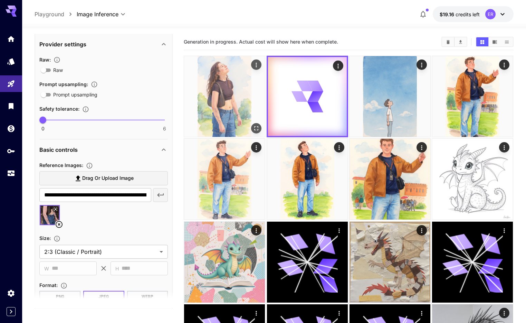
click at [224, 92] on img at bounding box center [224, 96] width 81 height 81
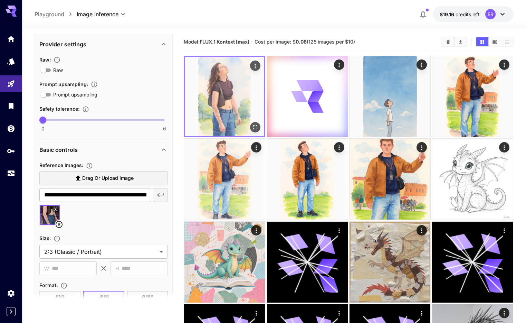
click at [252, 124] on icon "Open in fullscreen" at bounding box center [255, 127] width 7 height 7
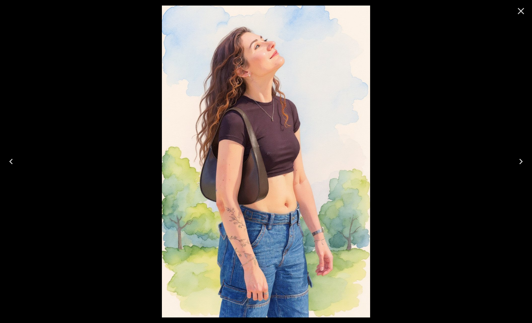
click at [521, 10] on icon "Close" at bounding box center [520, 11] width 7 height 7
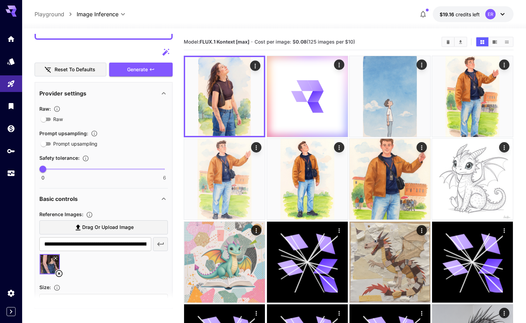
scroll to position [0, 0]
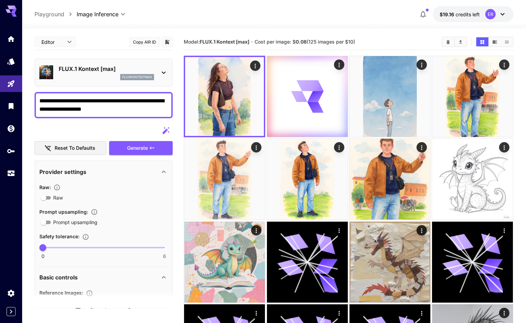
click at [39, 100] on div "**********" at bounding box center [104, 105] width 138 height 26
click at [39, 101] on textarea "**********" at bounding box center [103, 105] width 129 height 17
click at [158, 153] on button "Generate" at bounding box center [141, 148] width 64 height 14
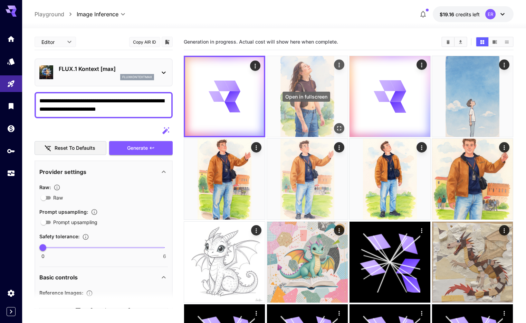
click at [336, 125] on icon "Open in fullscreen" at bounding box center [339, 128] width 7 height 7
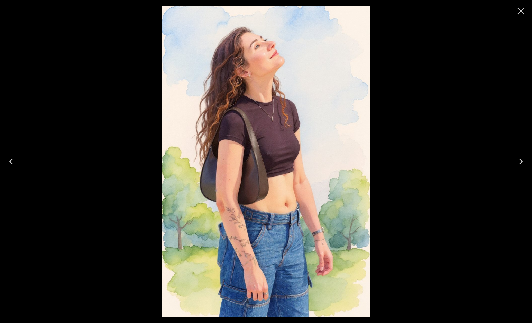
click at [523, 10] on icon "Close" at bounding box center [520, 11] width 11 height 11
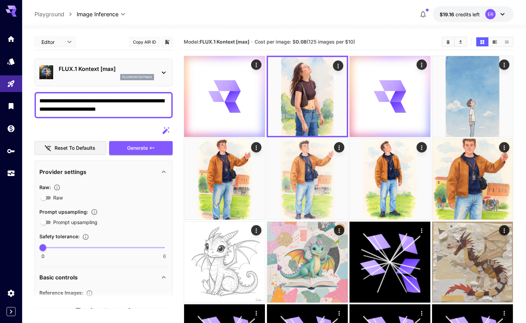
drag, startPoint x: 58, startPoint y: 101, endPoint x: 31, endPoint y: 99, distance: 27.0
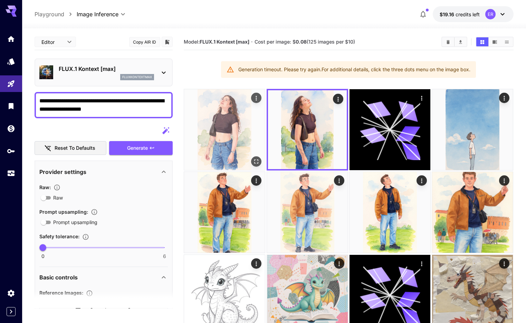
click at [253, 158] on icon "Open in fullscreen" at bounding box center [256, 161] width 7 height 7
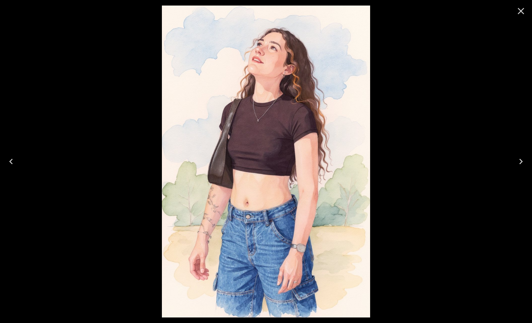
click at [519, 15] on icon "Close" at bounding box center [520, 11] width 11 height 11
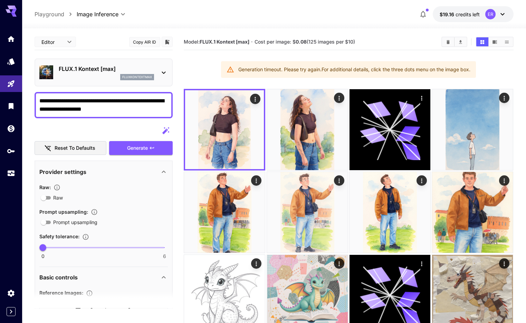
drag, startPoint x: 120, startPoint y: 110, endPoint x: 107, endPoint y: 109, distance: 13.2
click at [107, 109] on textarea "**********" at bounding box center [103, 105] width 129 height 17
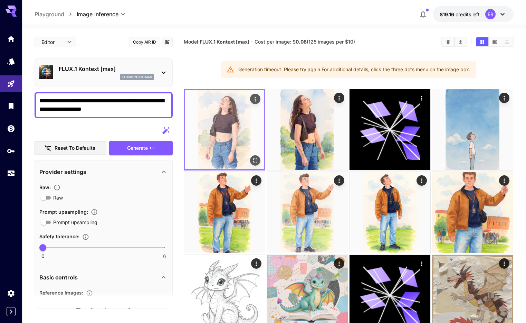
click at [252, 157] on icon "Open in fullscreen" at bounding box center [255, 160] width 7 height 7
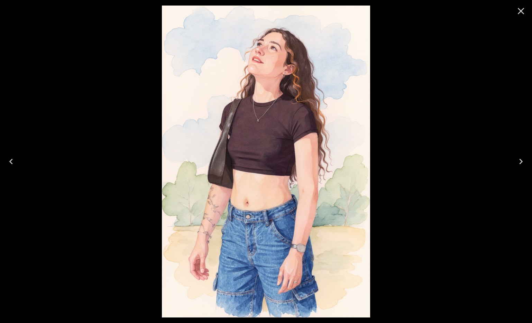
click at [518, 11] on icon "Close" at bounding box center [520, 11] width 11 height 11
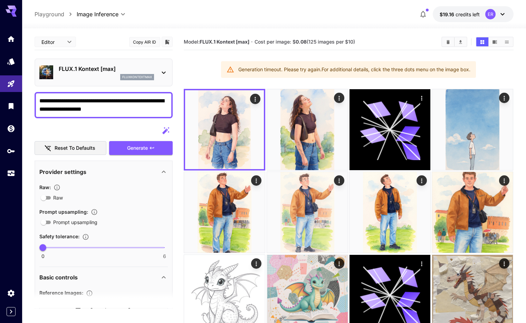
click at [106, 110] on textarea "**********" at bounding box center [103, 105] width 129 height 17
click at [75, 110] on textarea "**********" at bounding box center [103, 105] width 129 height 17
click at [129, 108] on textarea "**********" at bounding box center [103, 105] width 129 height 17
click at [40, 101] on textarea "**********" at bounding box center [103, 105] width 129 height 17
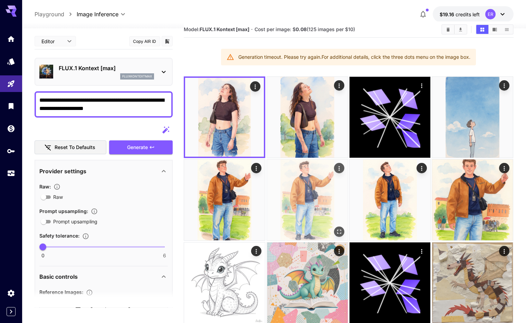
scroll to position [62, 0]
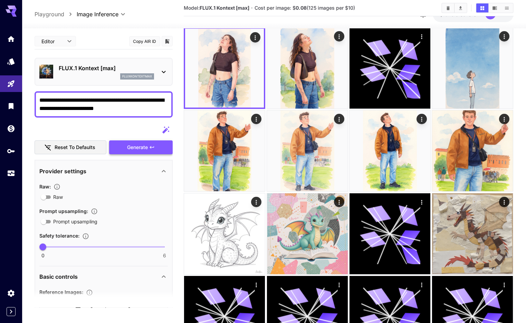
click at [130, 150] on span "Generate" at bounding box center [137, 147] width 21 height 9
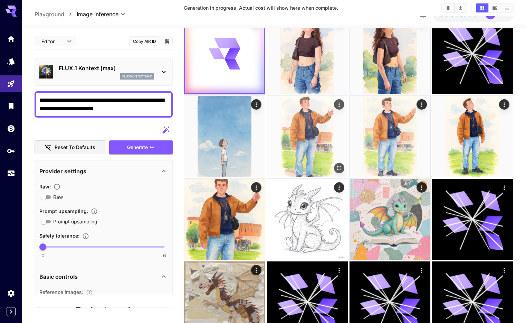
scroll to position [0, 0]
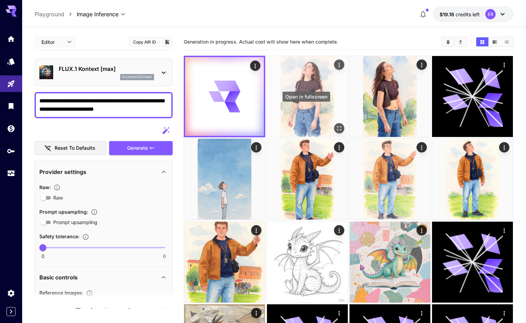
click at [337, 126] on icon "Open in fullscreen" at bounding box center [339, 128] width 4 height 4
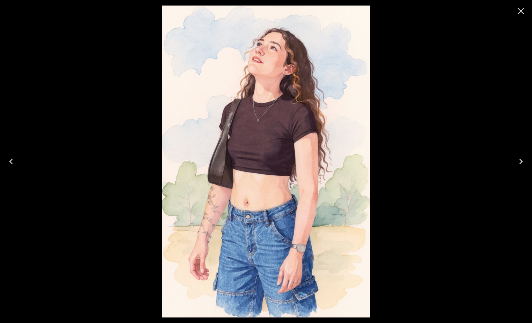
click at [521, 11] on icon "Close" at bounding box center [520, 11] width 7 height 7
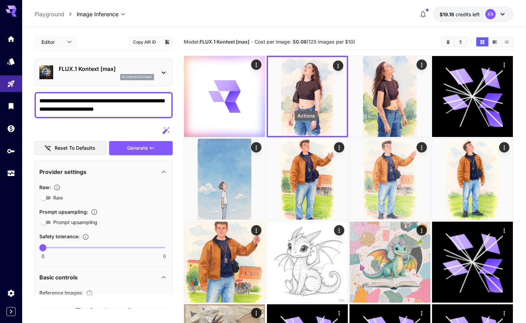
click at [306, 116] on div "Actions" at bounding box center [306, 116] width 23 height 10
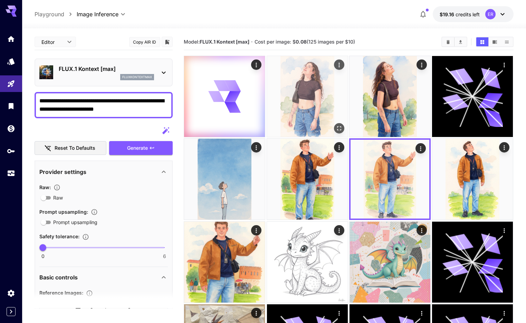
click at [305, 83] on img at bounding box center [307, 96] width 81 height 81
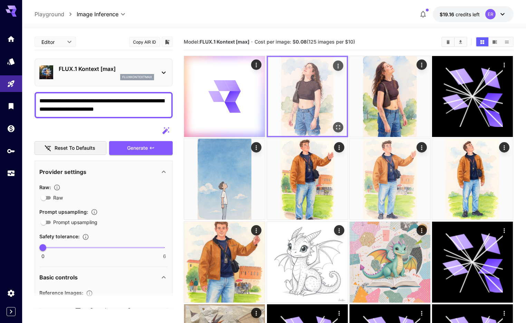
click at [333, 122] on div "Open in fullscreen" at bounding box center [338, 127] width 10 height 10
click at [333, 122] on button "Open in fullscreen" at bounding box center [338, 127] width 10 height 10
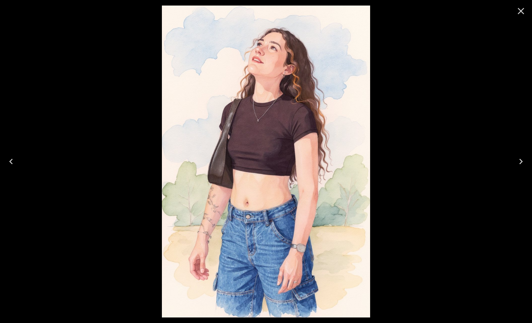
click at [518, 12] on icon "Close" at bounding box center [520, 11] width 7 height 7
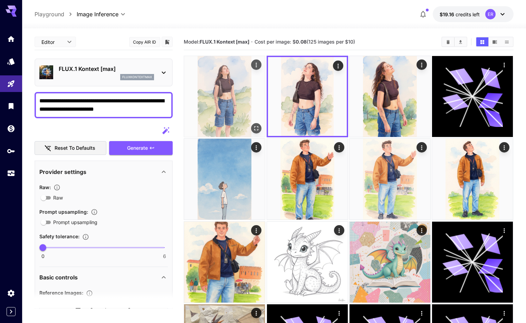
click at [220, 87] on img at bounding box center [224, 96] width 81 height 81
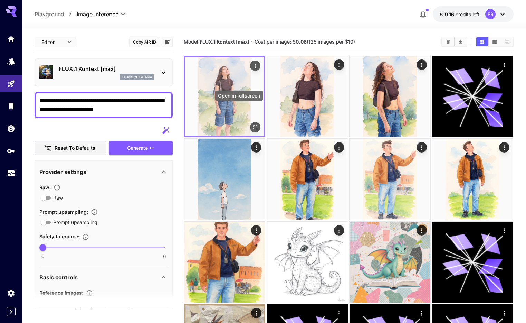
click at [252, 124] on icon "Open in fullscreen" at bounding box center [255, 127] width 7 height 7
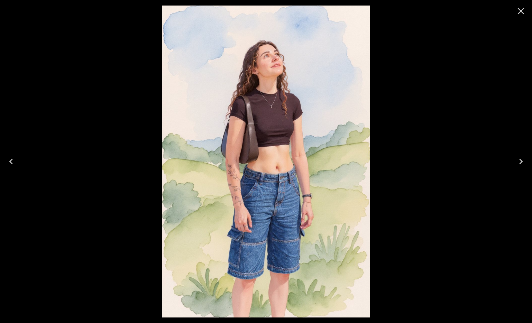
click at [520, 9] on icon "Close" at bounding box center [520, 11] width 11 height 11
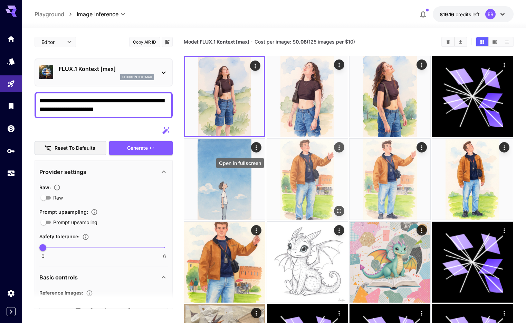
click at [336, 207] on icon "Open in fullscreen" at bounding box center [339, 210] width 7 height 7
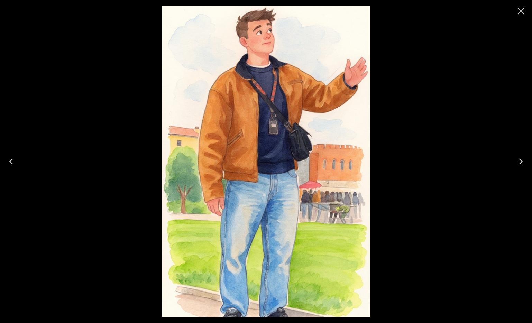
click at [523, 12] on icon "Close" at bounding box center [520, 11] width 11 height 11
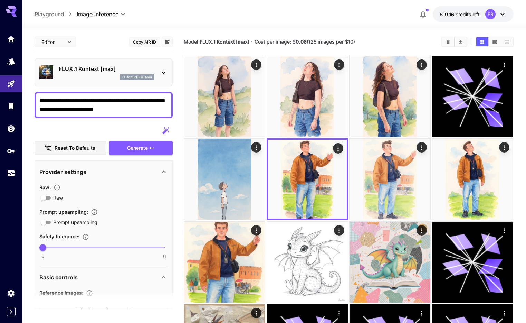
drag, startPoint x: 51, startPoint y: 102, endPoint x: 69, endPoint y: 103, distance: 18.3
click at [52, 102] on textarea "**********" at bounding box center [103, 105] width 129 height 17
click at [99, 103] on textarea "**********" at bounding box center [103, 105] width 129 height 17
click at [70, 102] on textarea "**********" at bounding box center [103, 105] width 129 height 17
click at [122, 150] on button "Generate" at bounding box center [141, 148] width 64 height 14
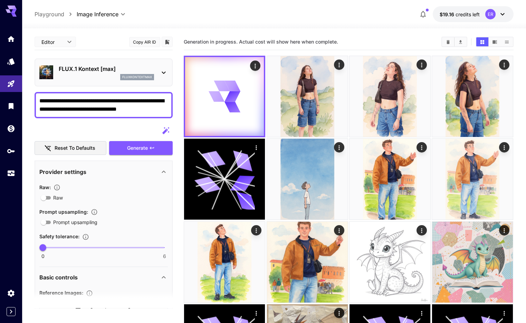
type textarea "**********"
click at [141, 140] on div "Reset to defaults Generate" at bounding box center [104, 139] width 138 height 31
click at [144, 145] on span "Generate" at bounding box center [137, 148] width 21 height 9
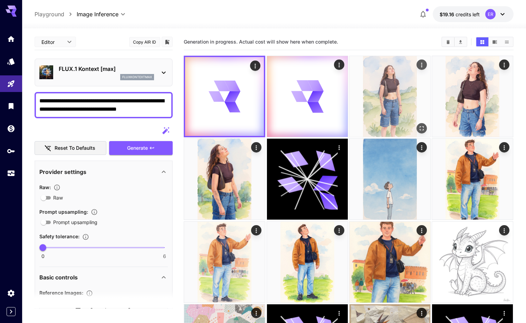
click at [350, 94] on img at bounding box center [390, 96] width 81 height 81
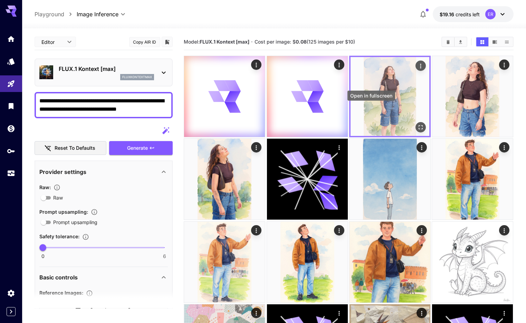
click at [418, 124] on icon "Open in fullscreen" at bounding box center [421, 127] width 7 height 7
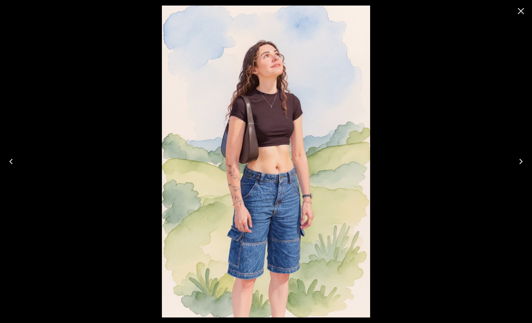
click at [518, 12] on icon "Close" at bounding box center [520, 11] width 11 height 11
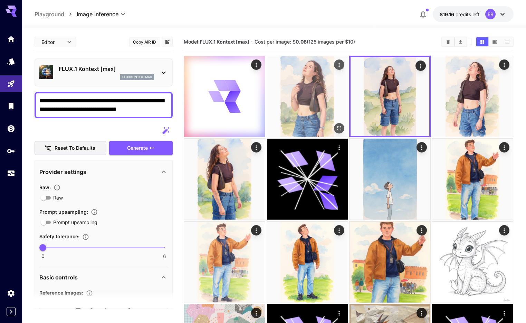
click at [336, 125] on icon "Open in fullscreen" at bounding box center [339, 128] width 7 height 7
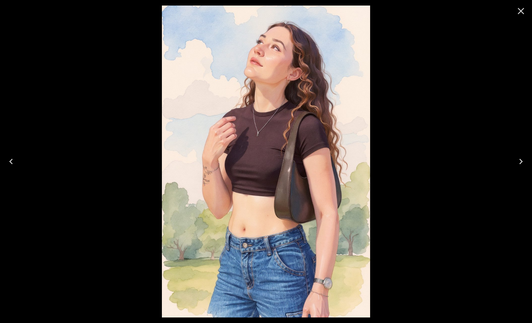
click at [523, 10] on icon "Close" at bounding box center [520, 11] width 11 height 11
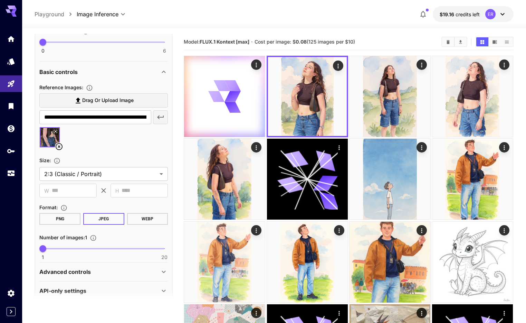
scroll to position [215, 0]
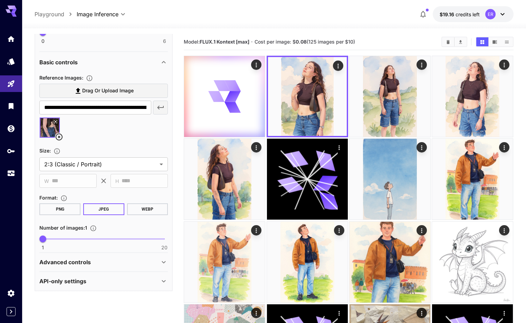
click at [50, 130] on img at bounding box center [50, 128] width 20 height 20
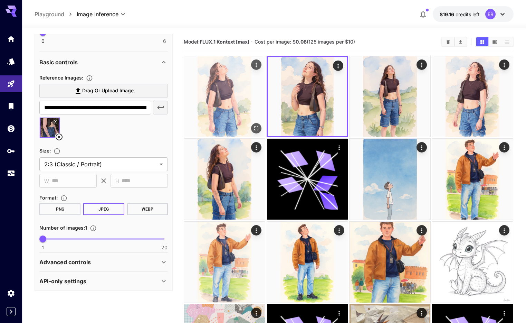
click at [253, 125] on icon "Open in fullscreen" at bounding box center [256, 128] width 7 height 7
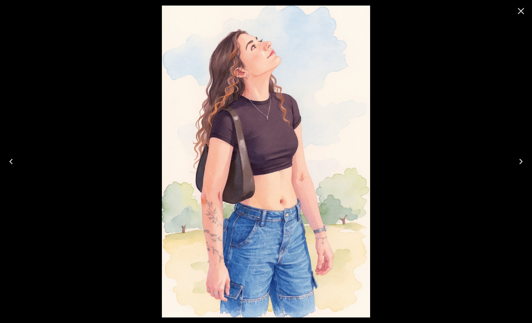
click at [520, 12] on icon "Close" at bounding box center [520, 11] width 7 height 7
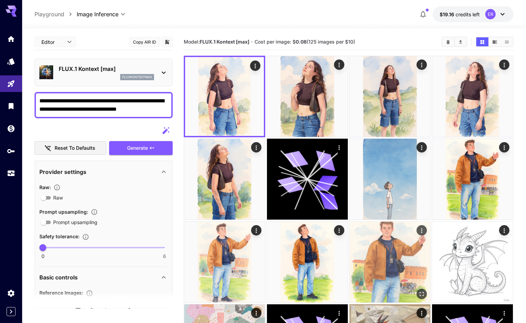
scroll to position [215, 0]
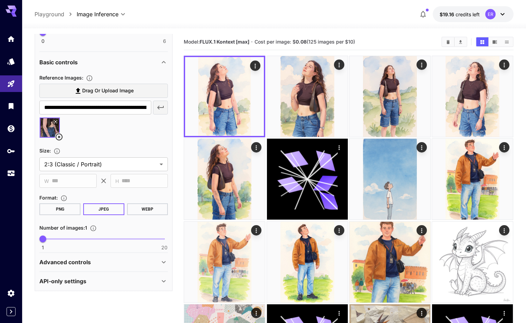
click at [107, 90] on span "Drag or upload image" at bounding box center [107, 90] width 51 height 9
click at [0, 0] on input "Drag or upload image" at bounding box center [0, 0] width 0 height 0
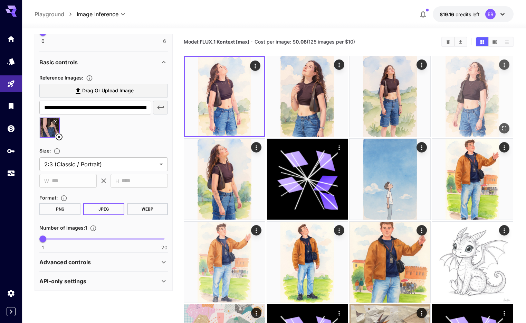
click at [432, 101] on img at bounding box center [472, 96] width 81 height 81
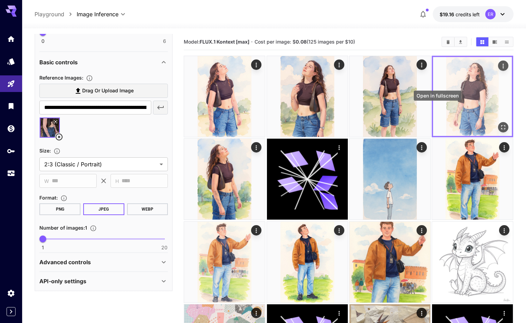
click at [500, 124] on icon "Open in fullscreen" at bounding box center [503, 127] width 7 height 7
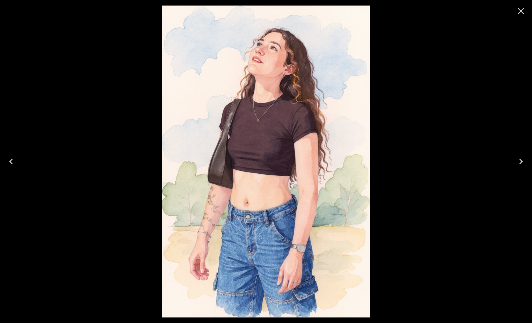
click at [522, 10] on icon "Close" at bounding box center [520, 11] width 11 height 11
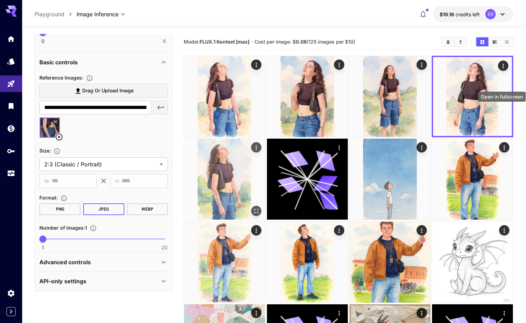
click at [259, 209] on icon "Open in fullscreen" at bounding box center [257, 211] width 4 height 4
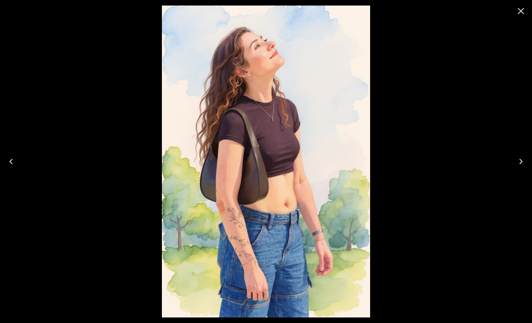
click at [513, 10] on button "Close" at bounding box center [520, 11] width 17 height 17
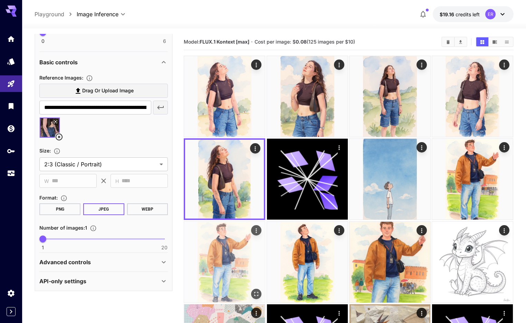
click at [265, 222] on img at bounding box center [224, 262] width 81 height 81
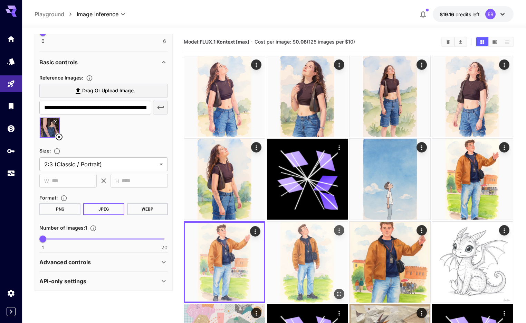
click at [343, 290] on icon "Open in fullscreen" at bounding box center [339, 293] width 7 height 7
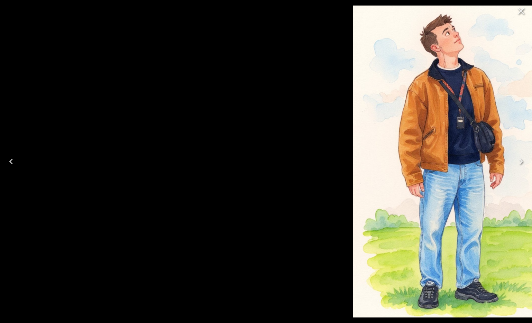
drag, startPoint x: 318, startPoint y: 112, endPoint x: 397, endPoint y: 75, distance: 87.5
click at [398, 75] on img at bounding box center [457, 162] width 208 height 312
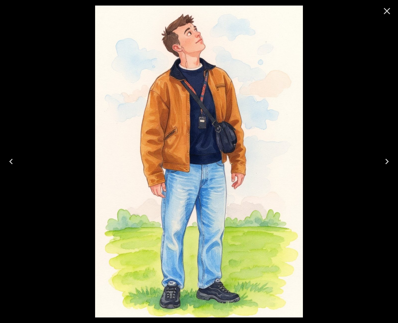
click at [384, 8] on icon "Close" at bounding box center [386, 11] width 11 height 11
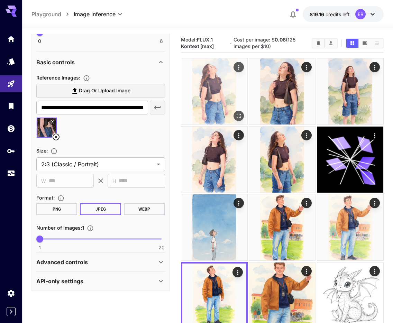
click at [210, 97] on img at bounding box center [214, 91] width 66 height 66
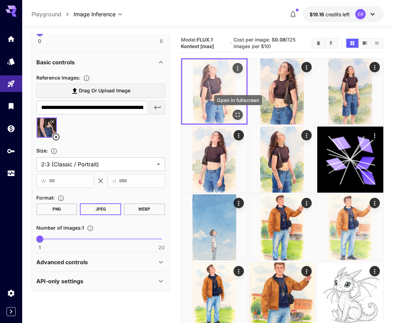
click at [236, 115] on icon "Open in fullscreen" at bounding box center [237, 115] width 7 height 7
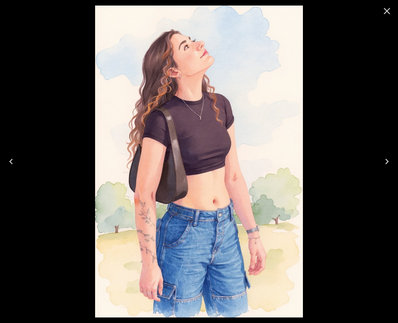
click at [384, 13] on icon "Close" at bounding box center [386, 11] width 11 height 11
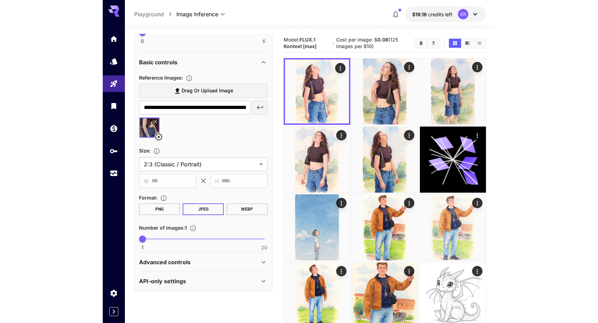
scroll to position [0, 0]
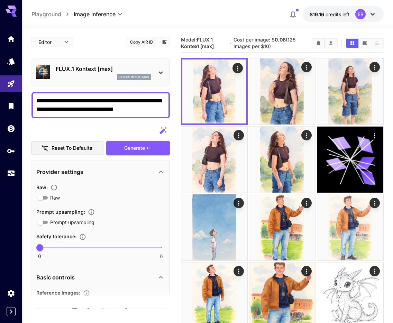
drag, startPoint x: 88, startPoint y: 100, endPoint x: 66, endPoint y: 100, distance: 22.1
click at [66, 100] on textarea "**********" at bounding box center [100, 105] width 129 height 17
click at [154, 145] on button "Generate" at bounding box center [138, 148] width 64 height 14
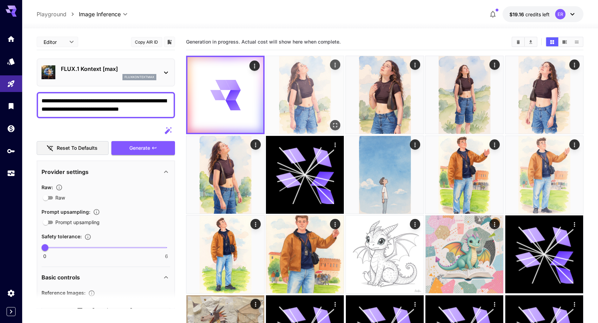
click at [309, 94] on img at bounding box center [305, 95] width 78 height 78
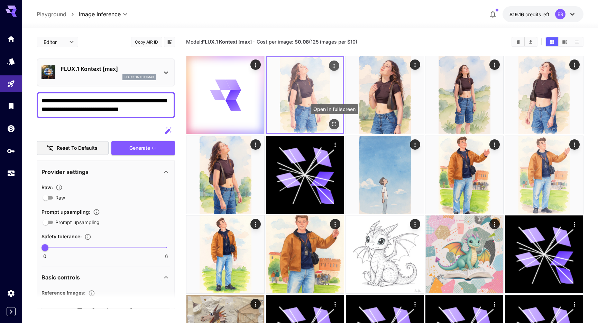
click at [335, 123] on icon "Open in fullscreen" at bounding box center [334, 124] width 7 height 7
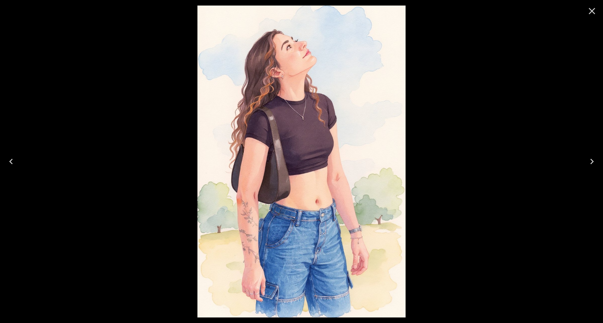
click at [526, 14] on icon "Close" at bounding box center [591, 11] width 11 height 11
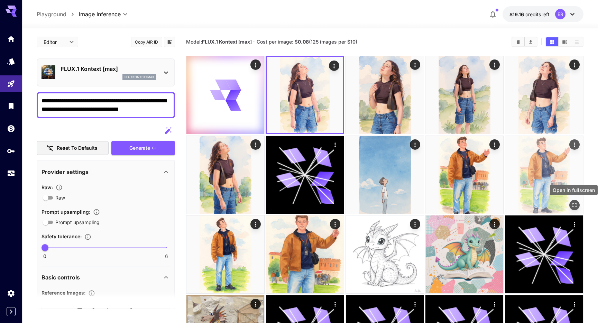
click at [526, 202] on icon "Open in fullscreen" at bounding box center [574, 204] width 7 height 7
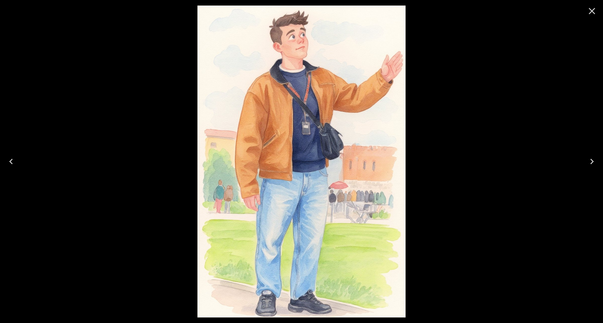
click at [526, 11] on icon "Close" at bounding box center [591, 11] width 11 height 11
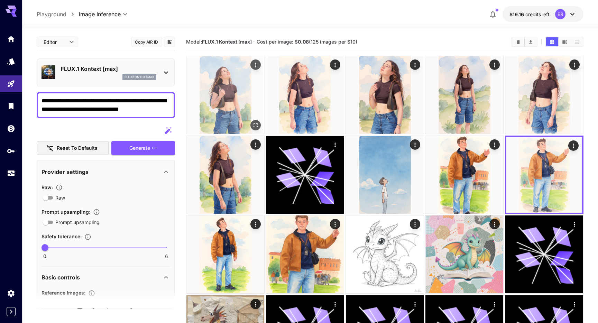
click at [244, 104] on img at bounding box center [225, 95] width 78 height 78
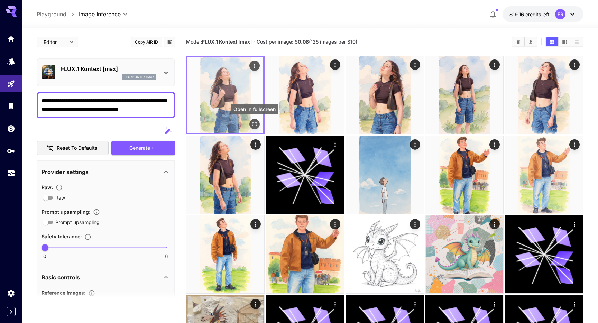
click at [254, 124] on icon "Open in fullscreen" at bounding box center [254, 124] width 7 height 7
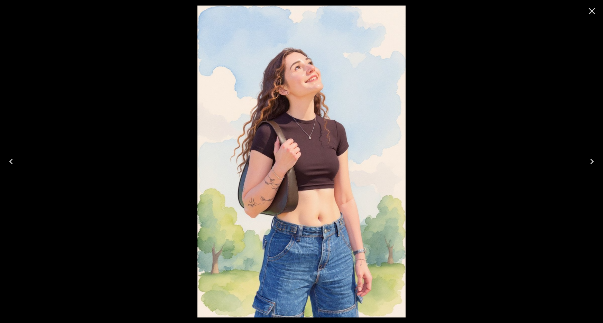
click at [526, 10] on icon "Close" at bounding box center [591, 11] width 11 height 11
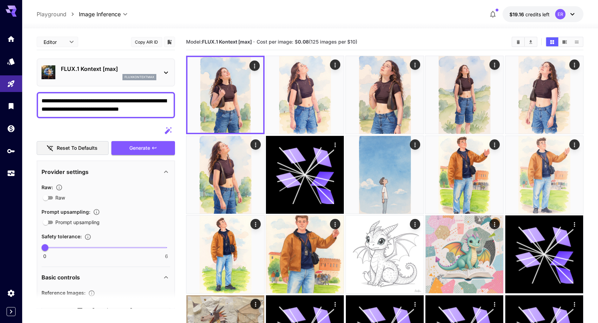
drag, startPoint x: 93, startPoint y: 100, endPoint x: 71, endPoint y: 103, distance: 22.6
click at [71, 103] on textarea "**********" at bounding box center [105, 105] width 129 height 17
click at [130, 101] on textarea "**********" at bounding box center [105, 105] width 129 height 17
click at [70, 100] on textarea "**********" at bounding box center [105, 105] width 129 height 17
click at [157, 148] on button "Generate" at bounding box center [143, 148] width 64 height 14
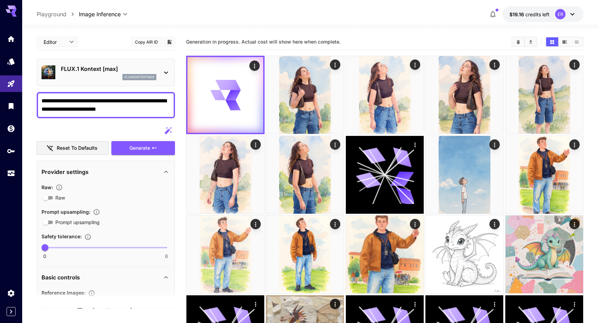
drag, startPoint x: 137, startPoint y: 109, endPoint x: 101, endPoint y: 112, distance: 36.8
click at [101, 112] on textarea "**********" at bounding box center [105, 105] width 129 height 17
drag, startPoint x: 171, startPoint y: 107, endPoint x: 141, endPoint y: 111, distance: 30.6
click at [134, 112] on div "**********" at bounding box center [106, 105] width 138 height 26
drag, startPoint x: 115, startPoint y: 109, endPoint x: 84, endPoint y: 110, distance: 31.5
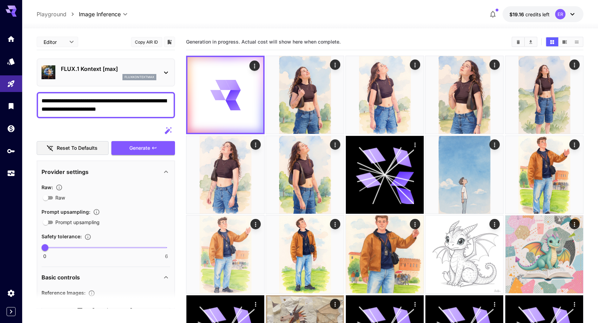
click at [84, 110] on textarea "**********" at bounding box center [105, 105] width 129 height 17
type textarea "**********"
click at [153, 148] on icon "button" at bounding box center [154, 148] width 6 height 6
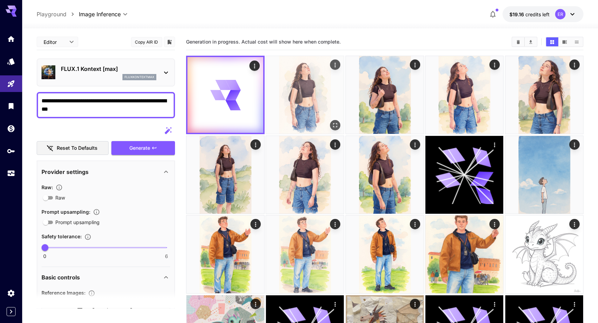
click at [330, 97] on img at bounding box center [305, 95] width 78 height 78
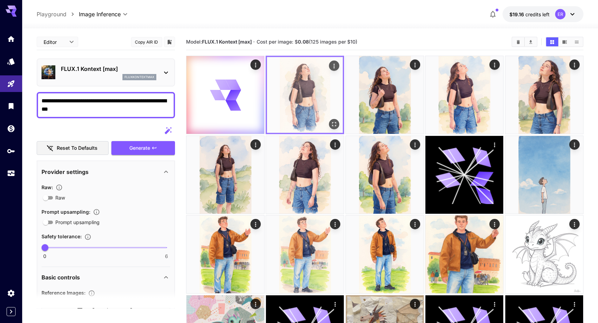
click at [334, 126] on icon "Open in fullscreen" at bounding box center [334, 124] width 7 height 7
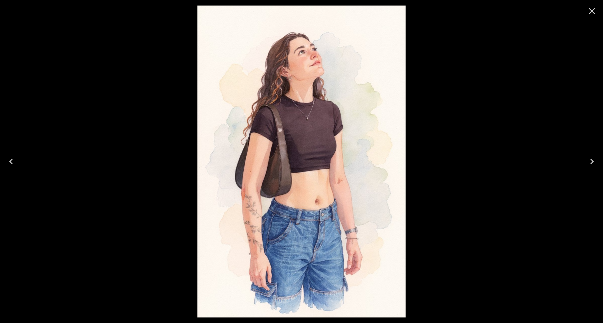
click at [526, 11] on icon "Close" at bounding box center [592, 11] width 7 height 7
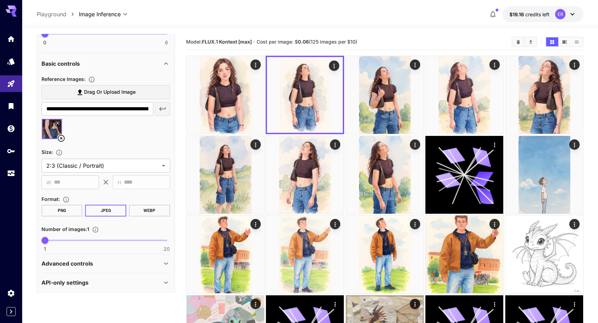
scroll to position [215, 0]
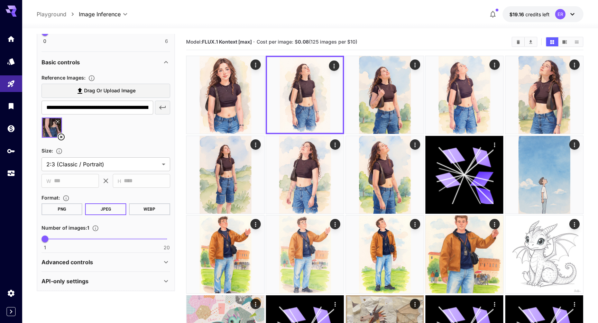
click at [62, 134] on icon at bounding box center [61, 137] width 8 height 8
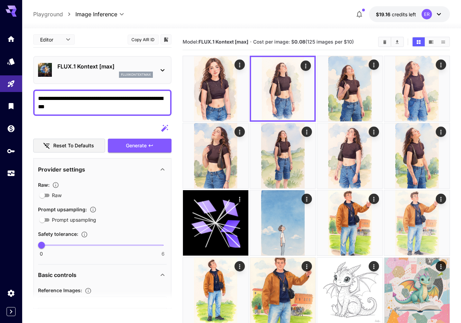
scroll to position [0, 0]
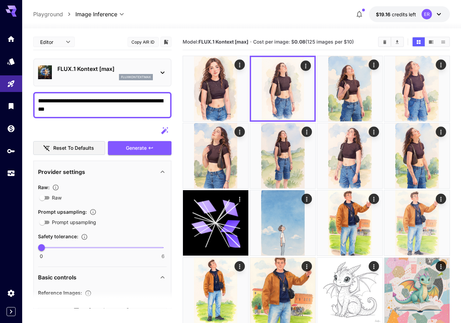
type input "**********"
click at [56, 103] on textarea "**********" at bounding box center [102, 105] width 129 height 17
drag, startPoint x: 56, startPoint y: 110, endPoint x: 146, endPoint y: 99, distance: 89.8
click at [146, 99] on textarea "**********" at bounding box center [102, 105] width 129 height 17
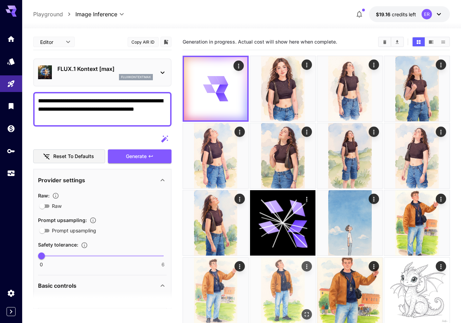
type textarea "**********"
click at [51, 103] on textarea "**********" at bounding box center [102, 109] width 129 height 25
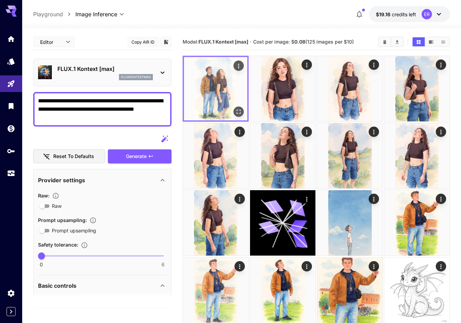
click at [224, 83] on img at bounding box center [215, 88] width 63 height 63
click at [238, 112] on icon "Open in fullscreen" at bounding box center [238, 111] width 7 height 7
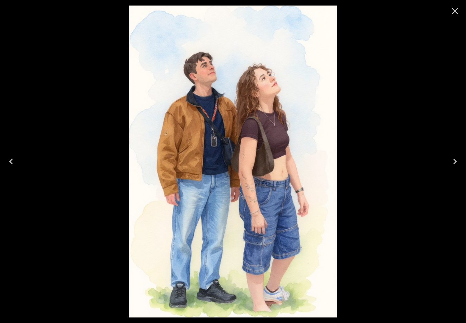
drag, startPoint x: 458, startPoint y: 14, endPoint x: 411, endPoint y: 53, distance: 61.4
click at [458, 14] on icon "Close" at bounding box center [454, 11] width 11 height 11
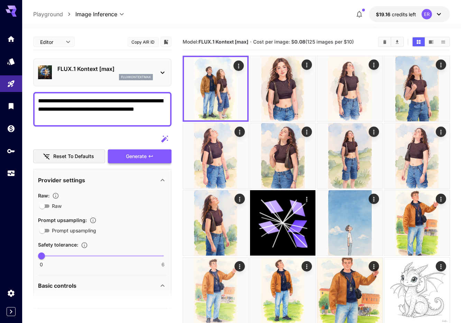
click at [150, 157] on icon "button" at bounding box center [151, 156] width 6 height 6
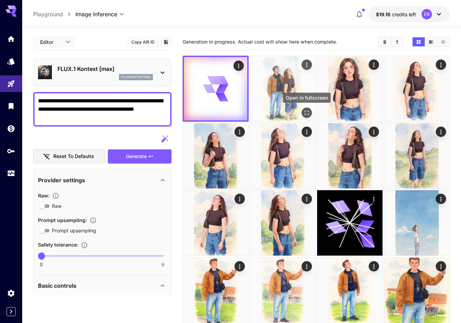
click at [306, 111] on icon "Open in fullscreen" at bounding box center [306, 112] width 7 height 7
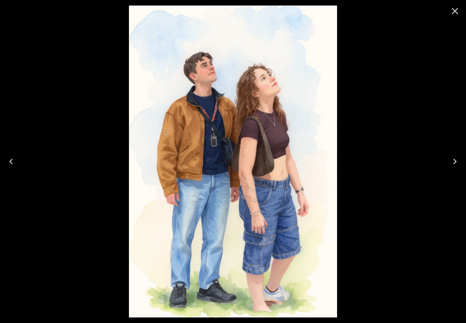
click at [456, 10] on icon "Close" at bounding box center [455, 11] width 7 height 7
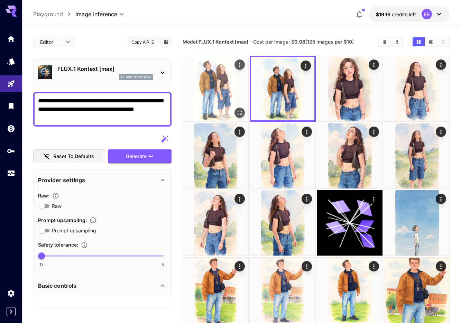
click at [221, 78] on img at bounding box center [215, 88] width 65 height 65
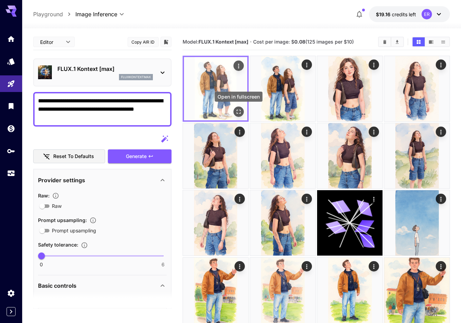
click at [240, 112] on icon "Open in fullscreen" at bounding box center [238, 111] width 7 height 7
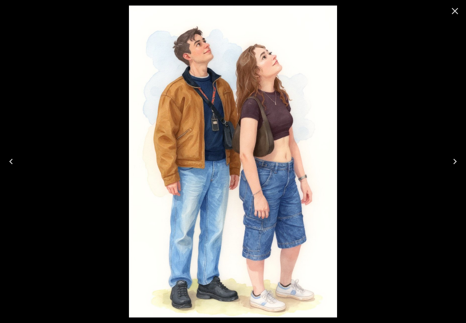
click at [457, 11] on icon "Close" at bounding box center [454, 11] width 11 height 11
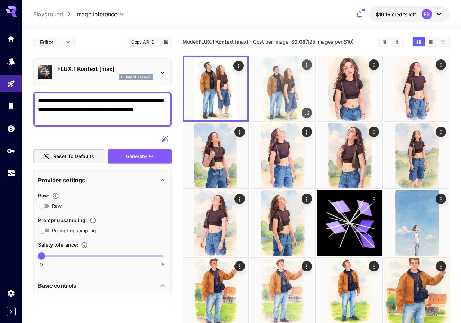
click at [303, 110] on button "Open in fullscreen" at bounding box center [306, 112] width 10 height 10
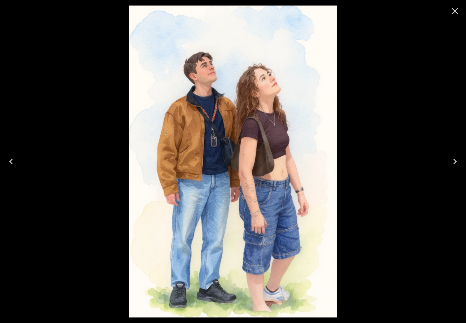
drag, startPoint x: 453, startPoint y: 11, endPoint x: 429, endPoint y: 18, distance: 25.5
click at [453, 11] on icon "Close" at bounding box center [454, 11] width 11 height 11
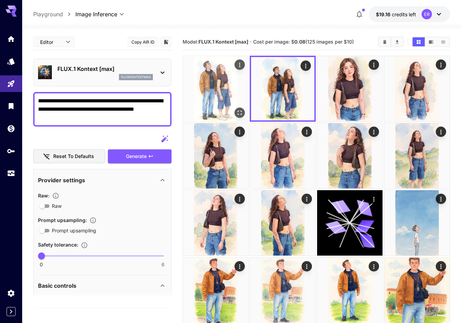
click at [231, 96] on img at bounding box center [215, 88] width 65 height 65
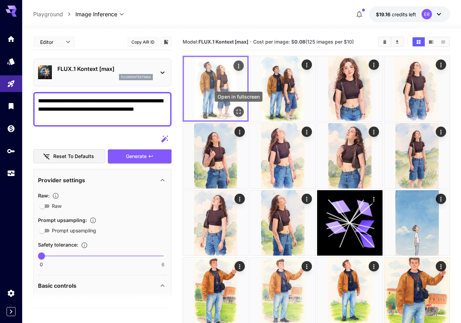
click at [240, 114] on icon "Open in fullscreen" at bounding box center [238, 111] width 7 height 7
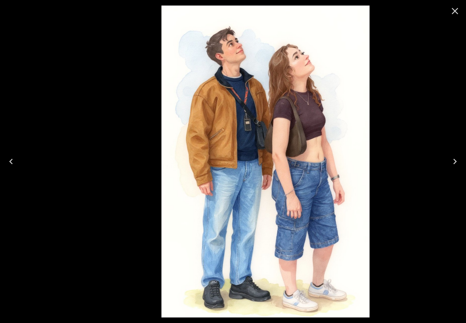
drag, startPoint x: 255, startPoint y: 154, endPoint x: 288, endPoint y: 155, distance: 33.2
click at [299, 152] on img at bounding box center [265, 162] width 208 height 312
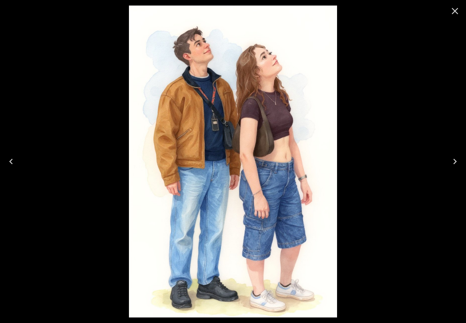
drag, startPoint x: 457, startPoint y: 10, endPoint x: 449, endPoint y: 0, distance: 13.2
click at [457, 10] on icon "Close" at bounding box center [454, 11] width 11 height 11
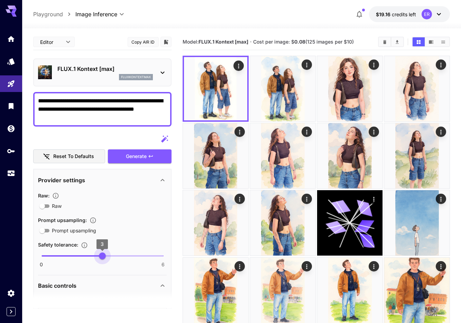
drag, startPoint x: 42, startPoint y: 259, endPoint x: 101, endPoint y: 256, distance: 58.5
click at [101, 256] on span "3" at bounding box center [102, 255] width 7 height 7
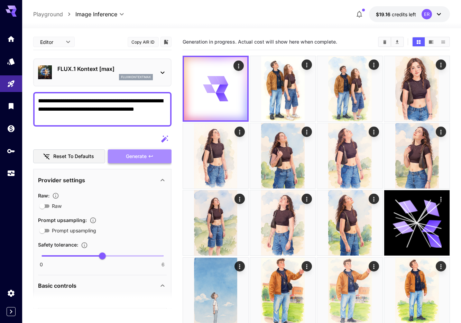
click at [143, 155] on span "Generate" at bounding box center [136, 156] width 21 height 9
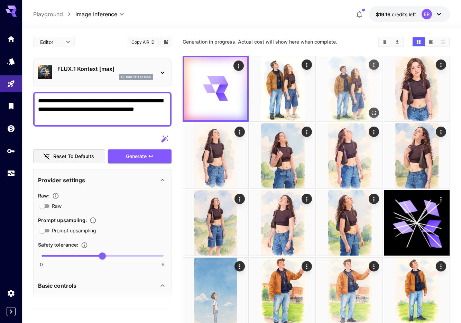
click at [365, 85] on img at bounding box center [349, 88] width 65 height 65
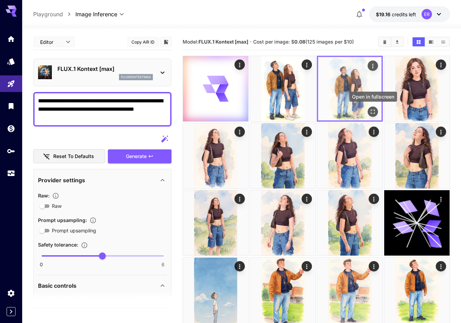
click at [373, 112] on icon "Open in fullscreen" at bounding box center [372, 111] width 7 height 7
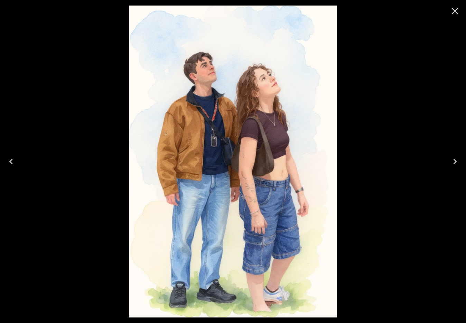
click at [453, 14] on icon "Close" at bounding box center [454, 11] width 11 height 11
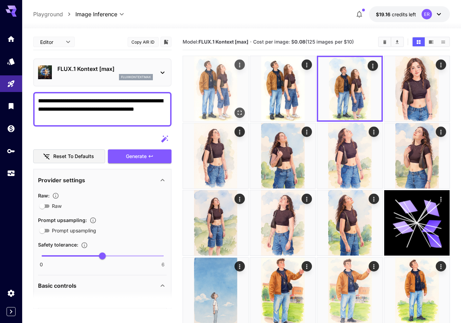
click at [234, 87] on img at bounding box center [215, 88] width 65 height 65
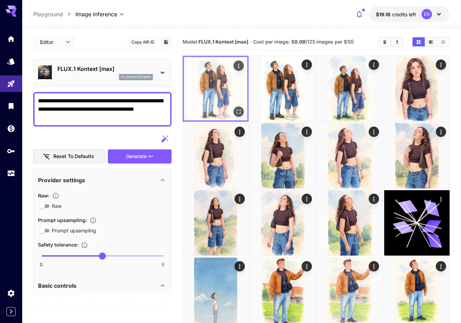
click at [200, 77] on img at bounding box center [215, 88] width 63 height 63
click at [238, 111] on icon "Open in fullscreen" at bounding box center [238, 111] width 7 height 7
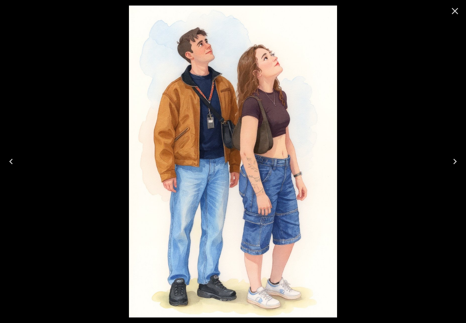
click at [454, 9] on icon "Close" at bounding box center [454, 11] width 11 height 11
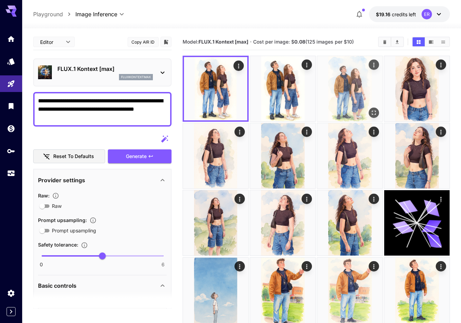
click at [374, 111] on icon "Open in fullscreen" at bounding box center [373, 112] width 7 height 7
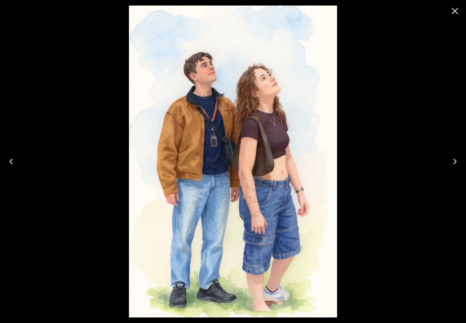
click at [453, 11] on icon "Close" at bounding box center [454, 11] width 11 height 11
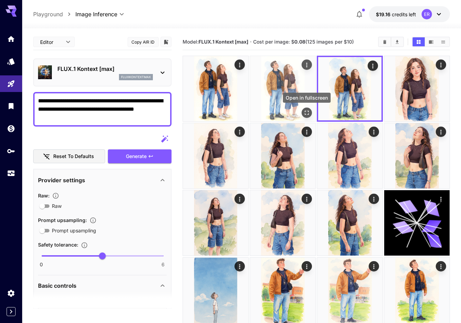
click at [304, 110] on icon "Open in fullscreen" at bounding box center [306, 112] width 7 height 7
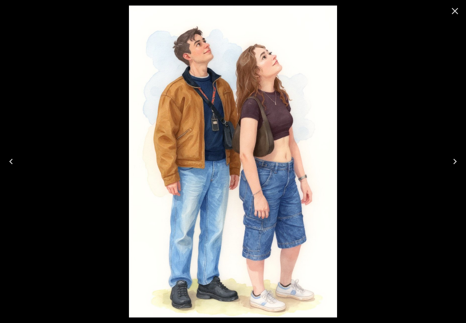
drag, startPoint x: 453, startPoint y: 11, endPoint x: 462, endPoint y: 25, distance: 17.1
click at [453, 11] on icon "Close" at bounding box center [454, 11] width 11 height 11
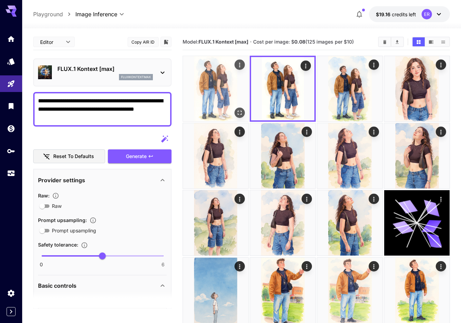
click at [221, 86] on img at bounding box center [215, 88] width 65 height 65
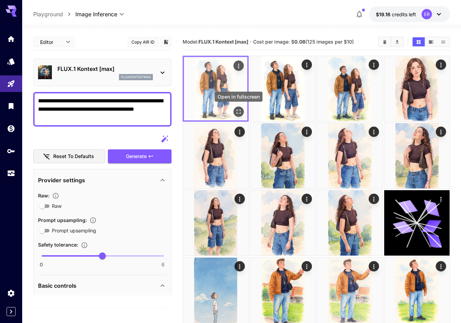
click at [237, 109] on icon "Open in fullscreen" at bounding box center [238, 111] width 7 height 7
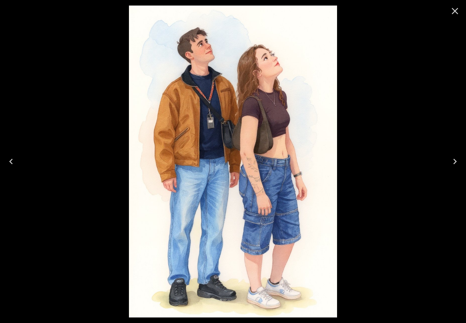
click at [453, 11] on icon "Close" at bounding box center [454, 11] width 11 height 11
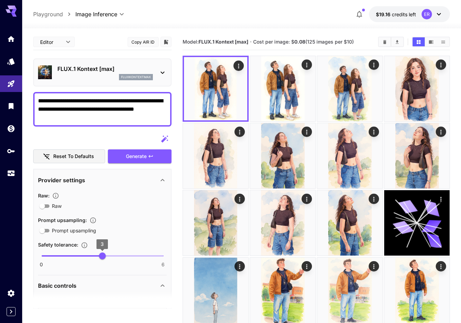
type input "*"
drag, startPoint x: 101, startPoint y: 257, endPoint x: 14, endPoint y: 258, distance: 87.1
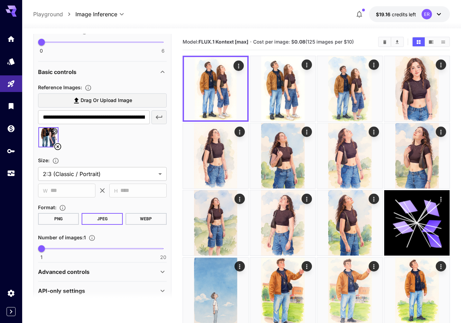
scroll to position [223, 0]
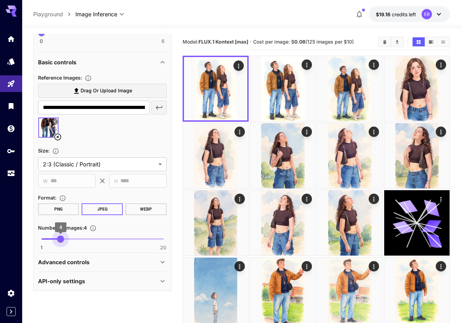
type input "*"
drag, startPoint x: 44, startPoint y: 237, endPoint x: 55, endPoint y: 239, distance: 11.1
click at [55, 239] on span "3" at bounding box center [54, 238] width 7 height 7
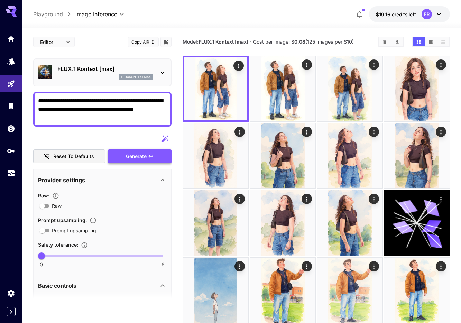
click at [135, 156] on span "Generate" at bounding box center [136, 156] width 21 height 9
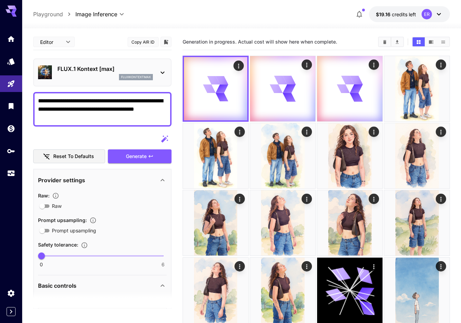
click at [78, 118] on textarea "**********" at bounding box center [102, 109] width 129 height 25
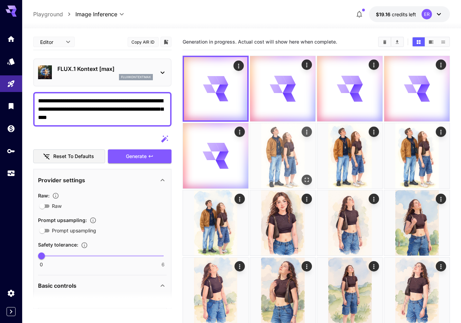
click at [283, 159] on img at bounding box center [282, 155] width 65 height 65
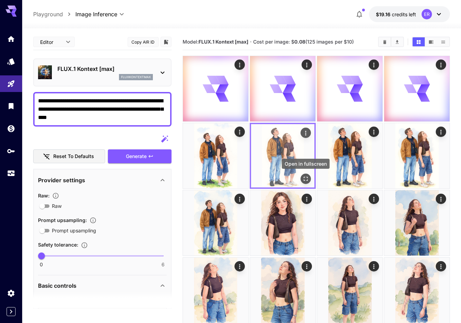
click at [304, 178] on icon "Open in fullscreen" at bounding box center [305, 179] width 4 height 4
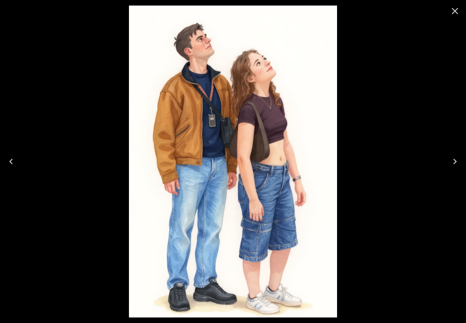
click at [17, 160] on button "Previous" at bounding box center [11, 162] width 22 height 28
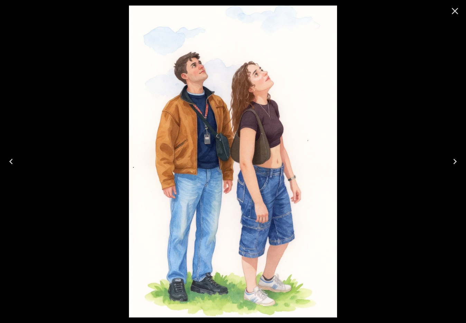
click at [17, 160] on button "Previous" at bounding box center [11, 162] width 22 height 28
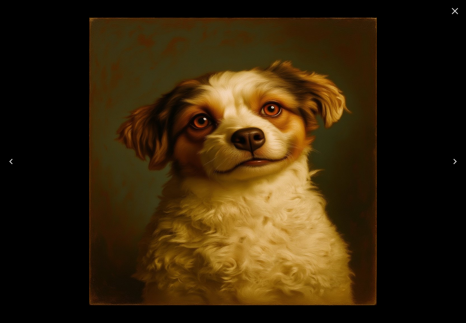
click at [17, 160] on button "Previous" at bounding box center [11, 162] width 22 height 28
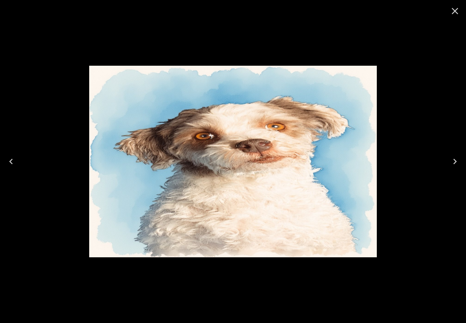
click at [457, 14] on icon "Close" at bounding box center [454, 11] width 11 height 11
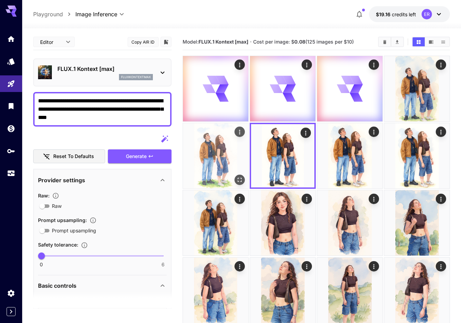
click at [202, 155] on img at bounding box center [215, 155] width 65 height 65
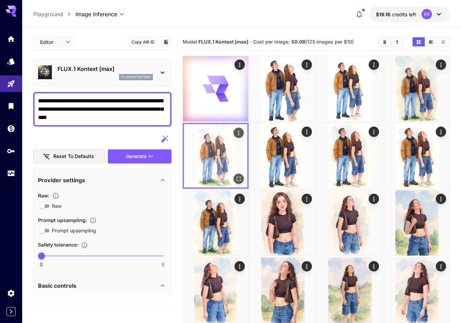
click at [242, 180] on icon "Open in fullscreen" at bounding box center [238, 178] width 7 height 7
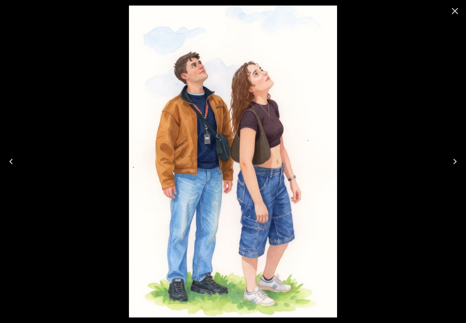
click at [454, 11] on icon "Close" at bounding box center [454, 11] width 11 height 11
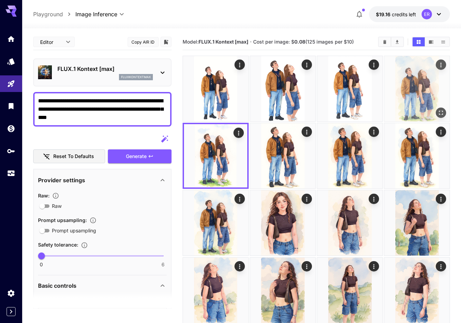
click at [437, 109] on button "Open in fullscreen" at bounding box center [440, 112] width 10 height 10
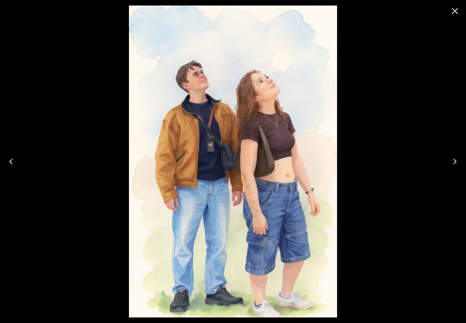
click at [451, 11] on icon "Close" at bounding box center [454, 11] width 11 height 11
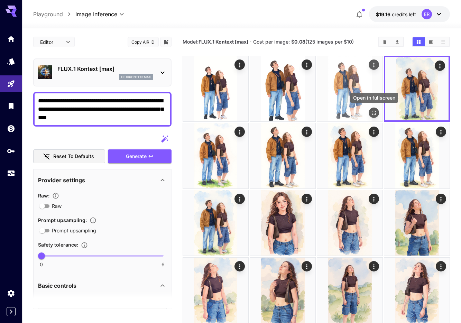
click at [374, 112] on icon "Open in fullscreen" at bounding box center [373, 112] width 7 height 7
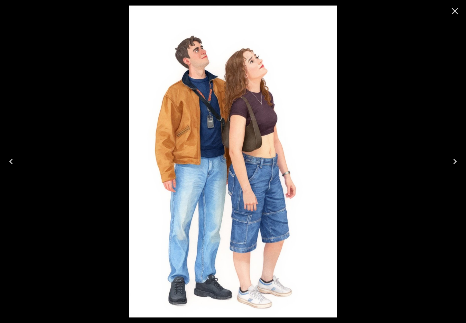
click at [454, 8] on icon "Close" at bounding box center [454, 11] width 11 height 11
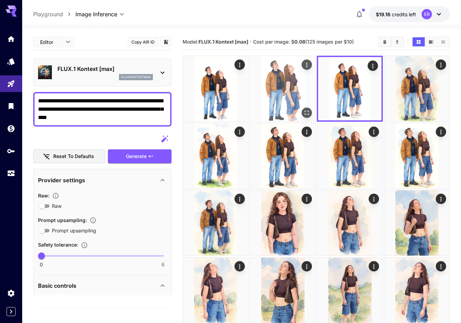
click at [304, 113] on icon "Open in fullscreen" at bounding box center [306, 112] width 7 height 7
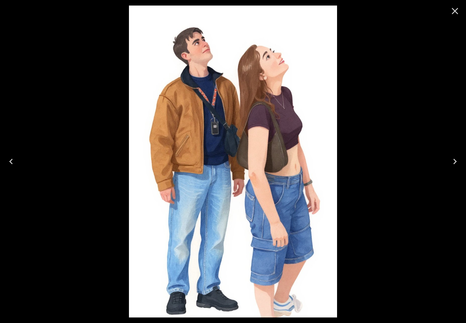
click at [456, 12] on icon "Close" at bounding box center [455, 11] width 7 height 7
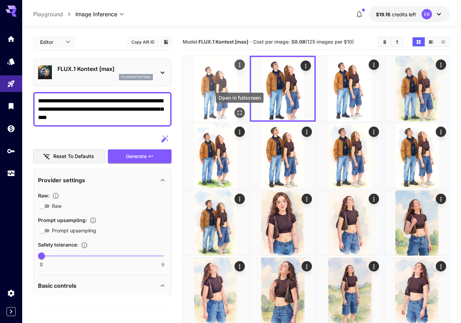
click at [241, 113] on icon "Open in fullscreen" at bounding box center [239, 113] width 4 height 4
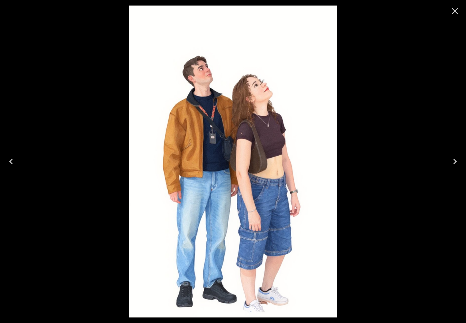
click at [455, 12] on icon "Close" at bounding box center [454, 11] width 11 height 11
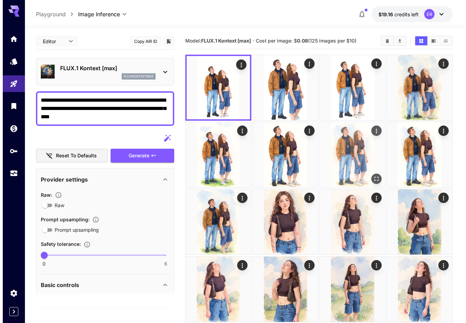
scroll to position [1, 0]
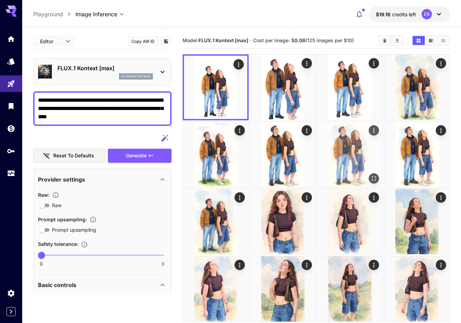
click at [373, 175] on icon "Open in fullscreen" at bounding box center [373, 178] width 7 height 7
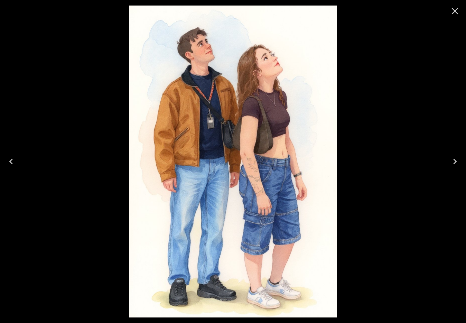
click at [454, 164] on icon "Next" at bounding box center [454, 162] width 3 height 6
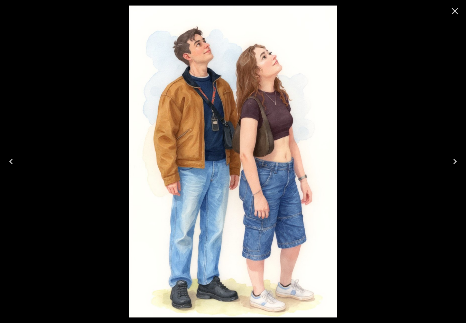
click at [454, 163] on icon "Next" at bounding box center [454, 162] width 3 height 6
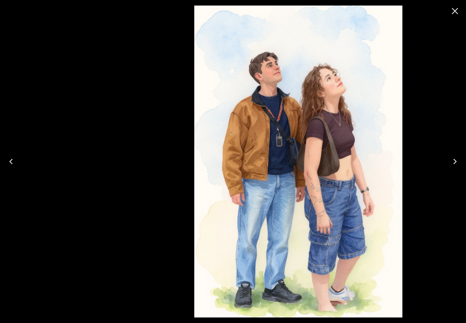
drag, startPoint x: 253, startPoint y: 135, endPoint x: 293, endPoint y: 135, distance: 39.8
click at [315, 138] on img at bounding box center [298, 162] width 208 height 312
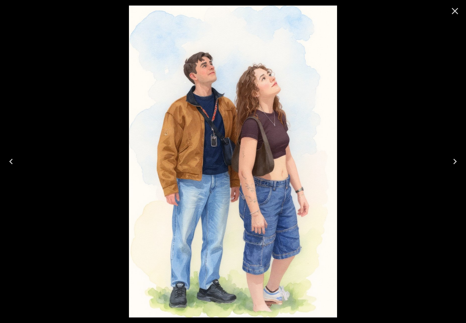
click at [452, 10] on icon "Close" at bounding box center [454, 11] width 11 height 11
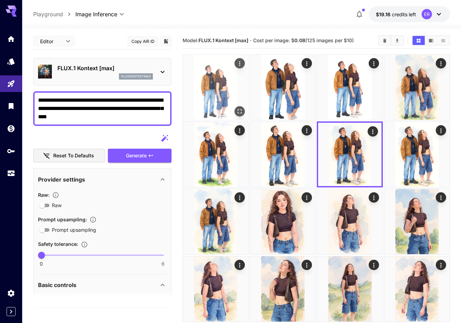
click at [235, 93] on img at bounding box center [215, 87] width 65 height 65
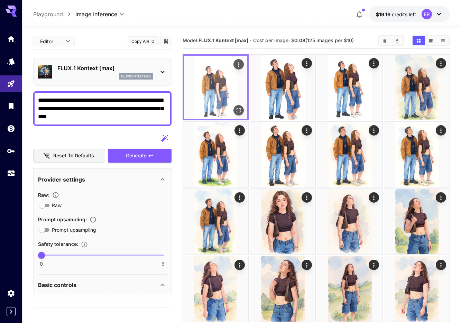
click at [226, 91] on img at bounding box center [215, 87] width 63 height 63
click at [236, 111] on icon "Open in fullscreen" at bounding box center [238, 110] width 7 height 7
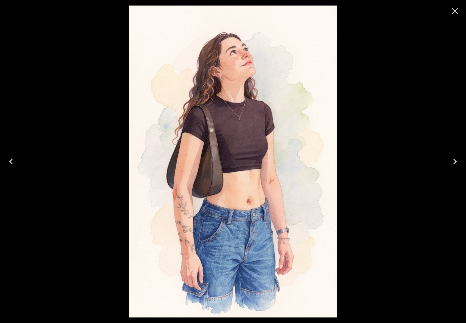
click at [456, 10] on icon "Close" at bounding box center [455, 11] width 7 height 7
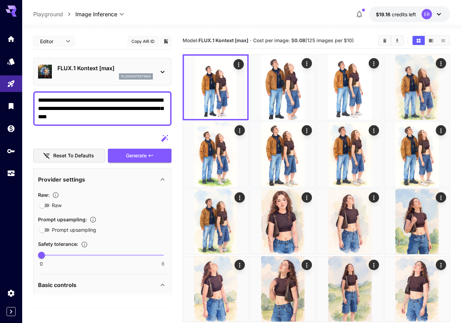
click at [115, 118] on textarea "**********" at bounding box center [102, 108] width 129 height 25
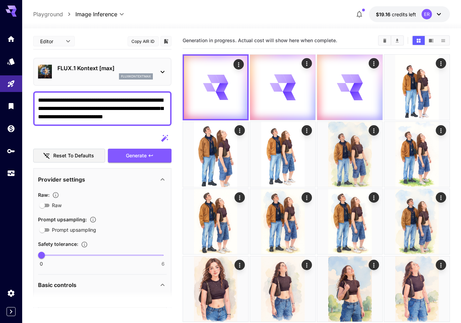
type textarea "**********"
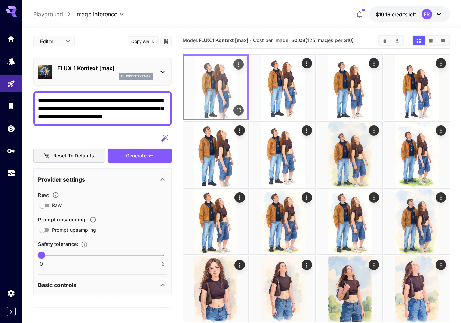
click at [222, 94] on img at bounding box center [215, 87] width 63 height 63
click at [241, 109] on icon "Open in fullscreen" at bounding box center [238, 110] width 7 height 7
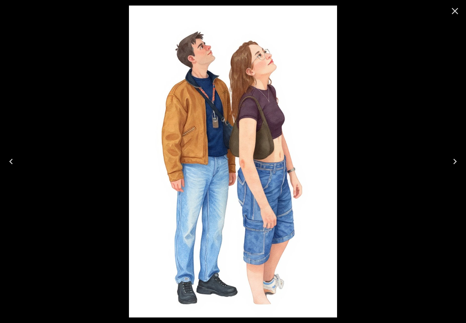
click at [455, 162] on icon "Next" at bounding box center [454, 162] width 3 height 6
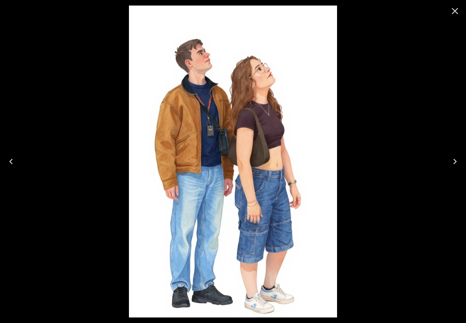
click at [455, 162] on icon "Next" at bounding box center [454, 162] width 3 height 6
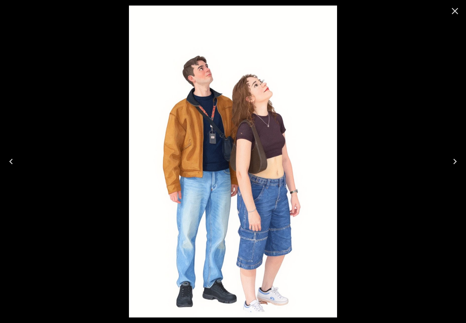
click at [456, 162] on icon "Next" at bounding box center [454, 162] width 3 height 6
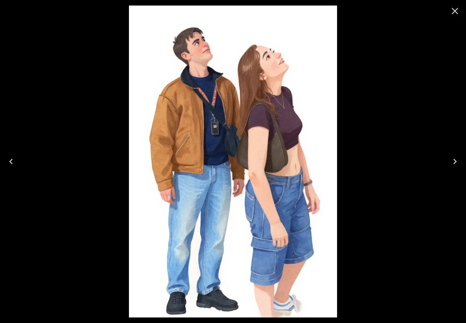
click at [15, 159] on icon "Previous" at bounding box center [11, 161] width 11 height 11
click at [14, 159] on icon "Previous" at bounding box center [11, 161] width 11 height 11
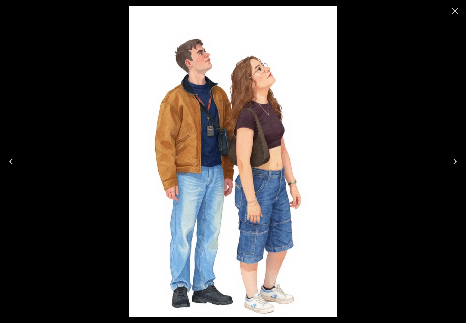
click at [14, 159] on icon "Previous" at bounding box center [11, 161] width 11 height 11
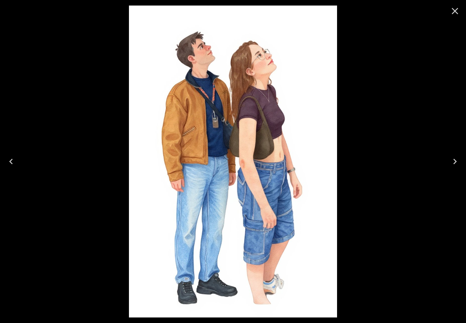
click at [14, 159] on icon "Previous" at bounding box center [11, 161] width 11 height 11
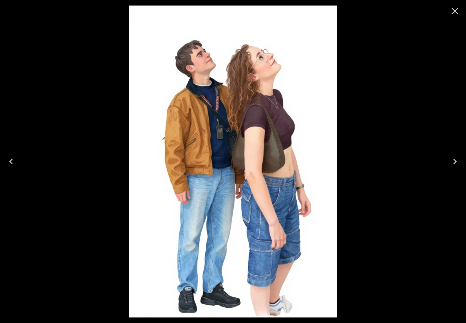
click at [14, 159] on icon "Previous" at bounding box center [11, 161] width 11 height 11
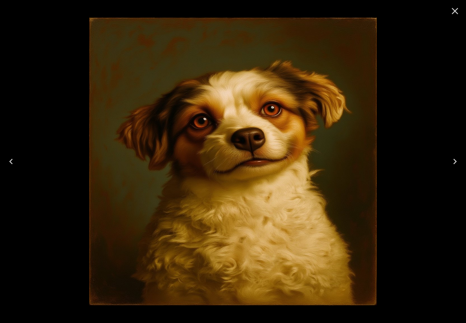
click at [452, 161] on icon "Next" at bounding box center [454, 161] width 11 height 11
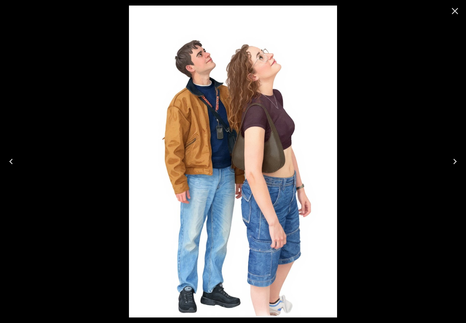
click at [456, 164] on icon "Next" at bounding box center [454, 161] width 11 height 11
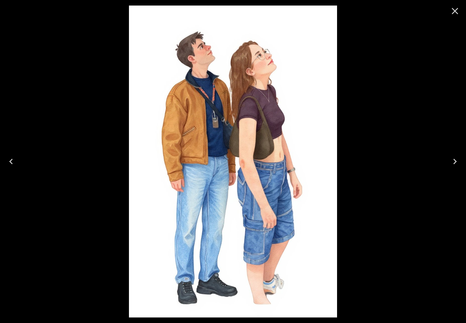
click at [456, 164] on icon "Next" at bounding box center [454, 161] width 11 height 11
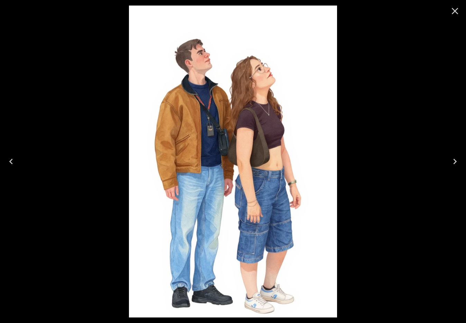
click at [456, 164] on icon "Next" at bounding box center [454, 161] width 11 height 11
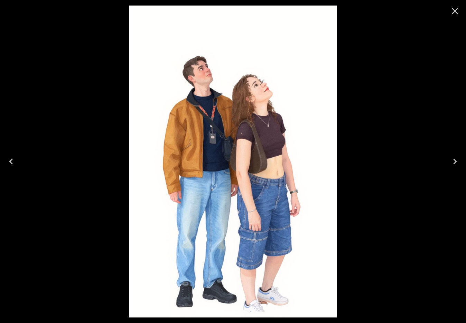
click at [456, 164] on icon "Next" at bounding box center [454, 161] width 11 height 11
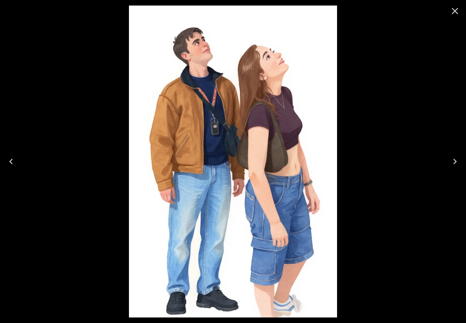
click at [8, 161] on icon "Previous" at bounding box center [11, 161] width 11 height 11
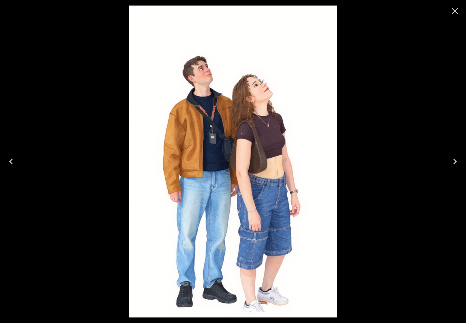
click at [7, 161] on icon "Previous" at bounding box center [11, 161] width 11 height 11
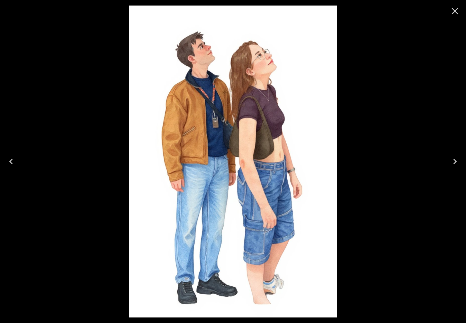
click at [7, 161] on icon "Previous" at bounding box center [11, 161] width 11 height 11
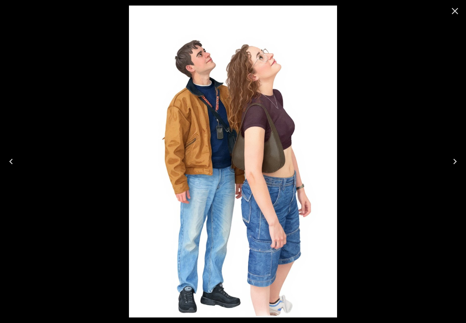
click at [7, 161] on icon "Previous" at bounding box center [11, 161] width 11 height 11
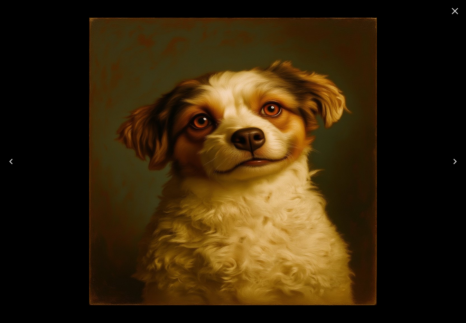
click at [457, 161] on icon "Next" at bounding box center [454, 161] width 11 height 11
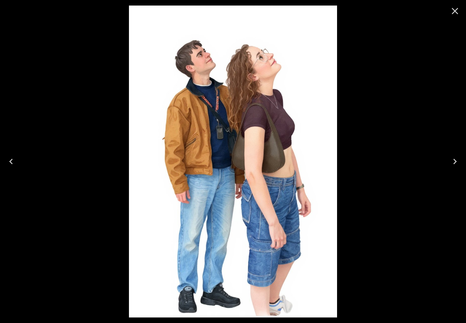
click at [454, 11] on icon "Close" at bounding box center [454, 11] width 11 height 11
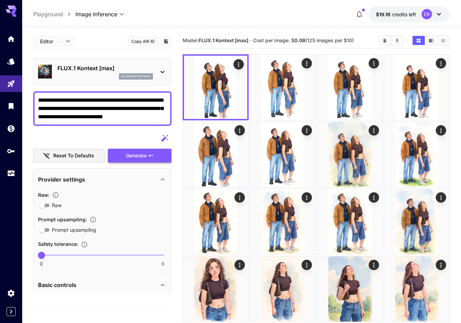
click at [127, 154] on span "Generate" at bounding box center [136, 155] width 21 height 9
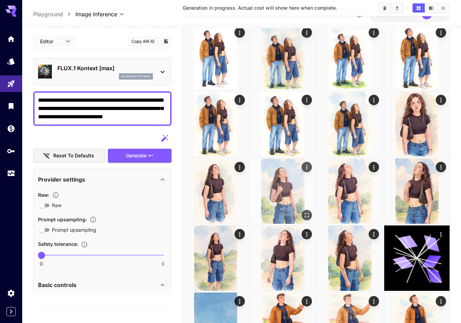
scroll to position [273, 0]
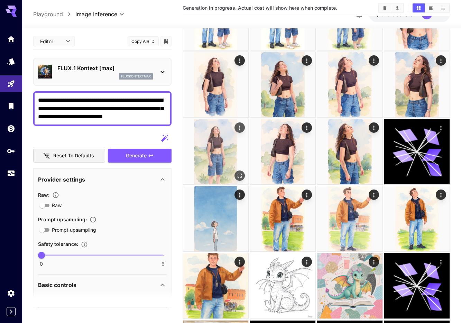
click at [233, 160] on img at bounding box center [215, 151] width 65 height 65
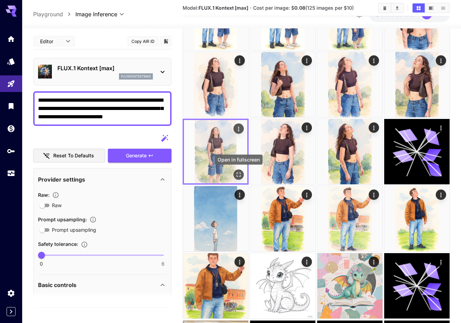
click at [238, 176] on icon "Open in fullscreen" at bounding box center [238, 174] width 7 height 7
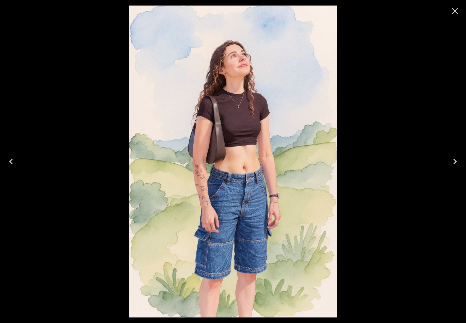
click at [455, 162] on icon "Next" at bounding box center [454, 162] width 3 height 6
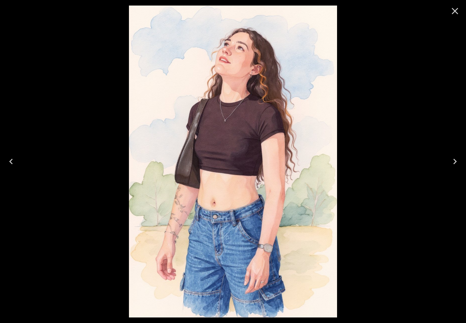
click at [455, 162] on icon "Next" at bounding box center [454, 162] width 3 height 6
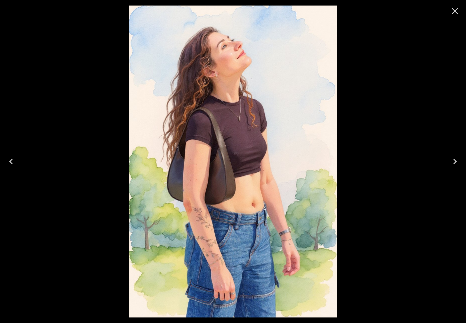
click at [455, 162] on icon "Next" at bounding box center [454, 162] width 3 height 6
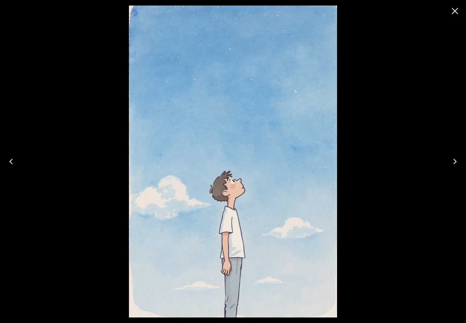
click at [455, 162] on icon "Next" at bounding box center [454, 162] width 3 height 6
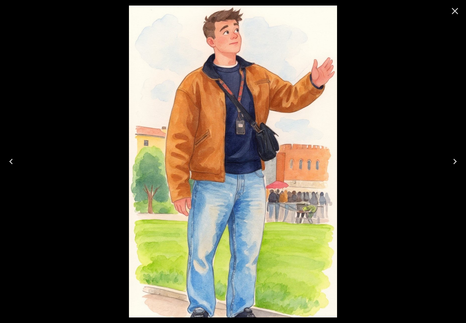
click at [454, 10] on icon "Close" at bounding box center [455, 11] width 7 height 7
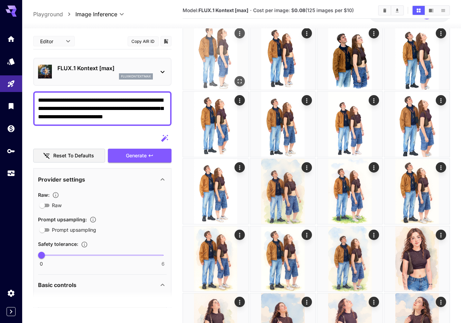
scroll to position [0, 0]
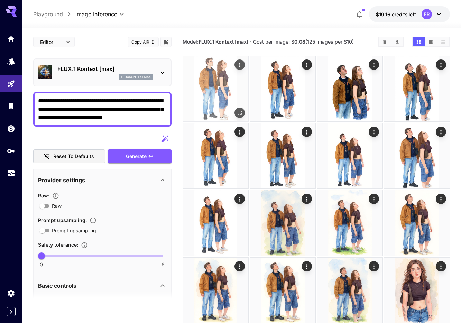
click at [240, 111] on icon "Open in fullscreen" at bounding box center [239, 112] width 7 height 7
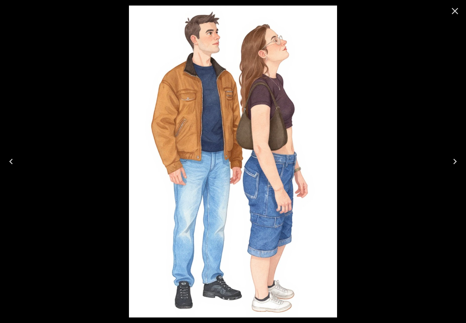
click at [453, 162] on icon "Next" at bounding box center [454, 161] width 11 height 11
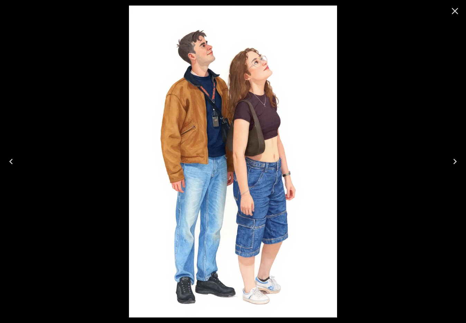
click at [454, 161] on icon "Next" at bounding box center [454, 161] width 11 height 11
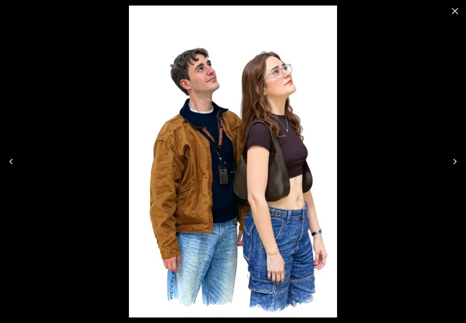
click at [457, 161] on icon "Next" at bounding box center [454, 161] width 11 height 11
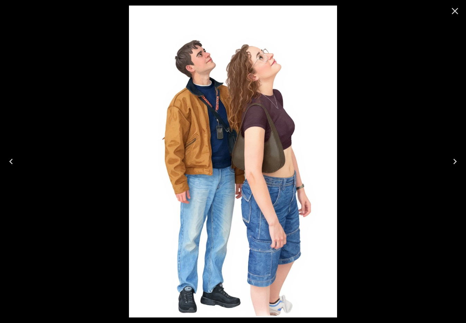
click at [458, 162] on icon "Next" at bounding box center [454, 161] width 11 height 11
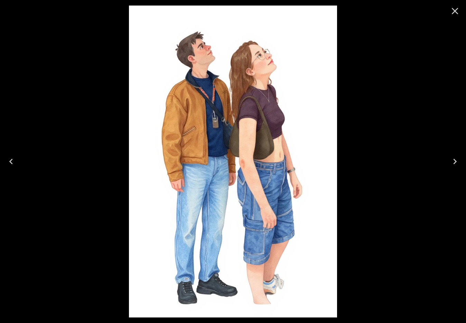
click at [458, 162] on icon "Next" at bounding box center [454, 161] width 11 height 11
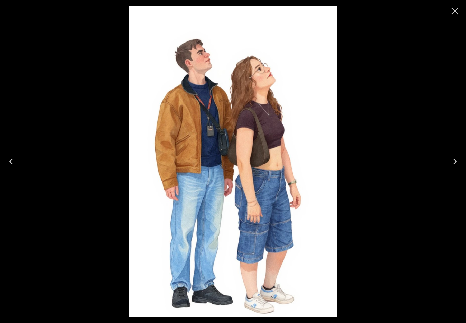
click at [458, 162] on icon "Next" at bounding box center [454, 161] width 11 height 11
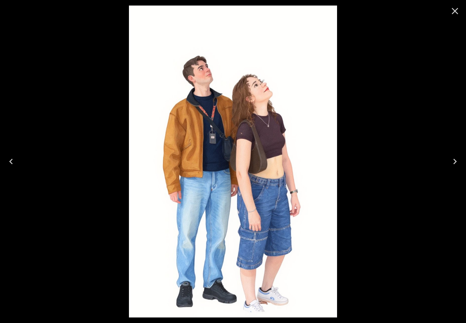
click at [458, 162] on icon "Next" at bounding box center [454, 161] width 11 height 11
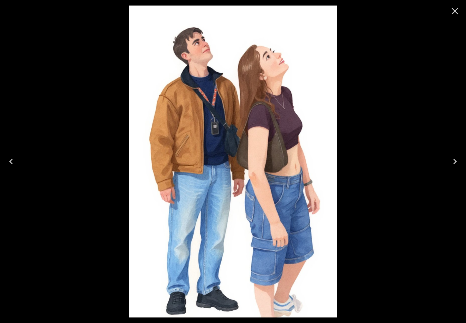
click at [7, 160] on icon "Previous" at bounding box center [11, 161] width 11 height 11
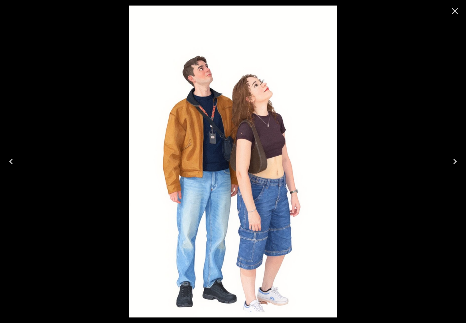
click at [9, 160] on icon "Previous" at bounding box center [11, 161] width 11 height 11
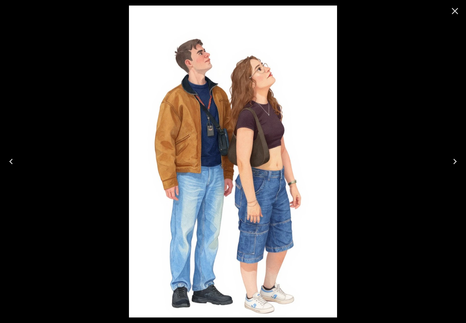
click at [9, 160] on icon "Previous" at bounding box center [11, 161] width 11 height 11
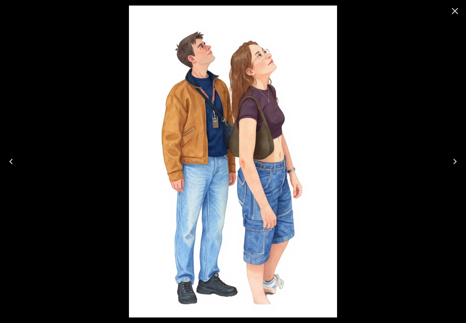
click at [9, 160] on icon "Previous" at bounding box center [11, 161] width 11 height 11
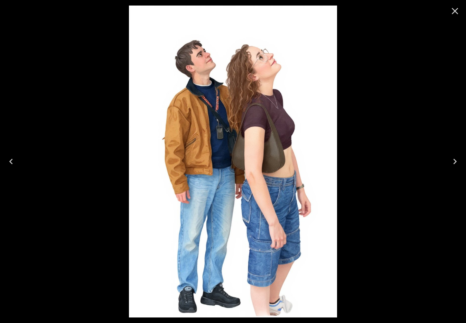
click at [9, 160] on icon "Previous" at bounding box center [11, 161] width 11 height 11
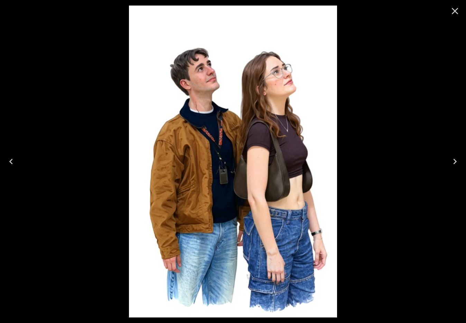
click at [456, 12] on icon "Close" at bounding box center [455, 11] width 7 height 7
